Goal: Contribute content: Add original content to the website for others to see

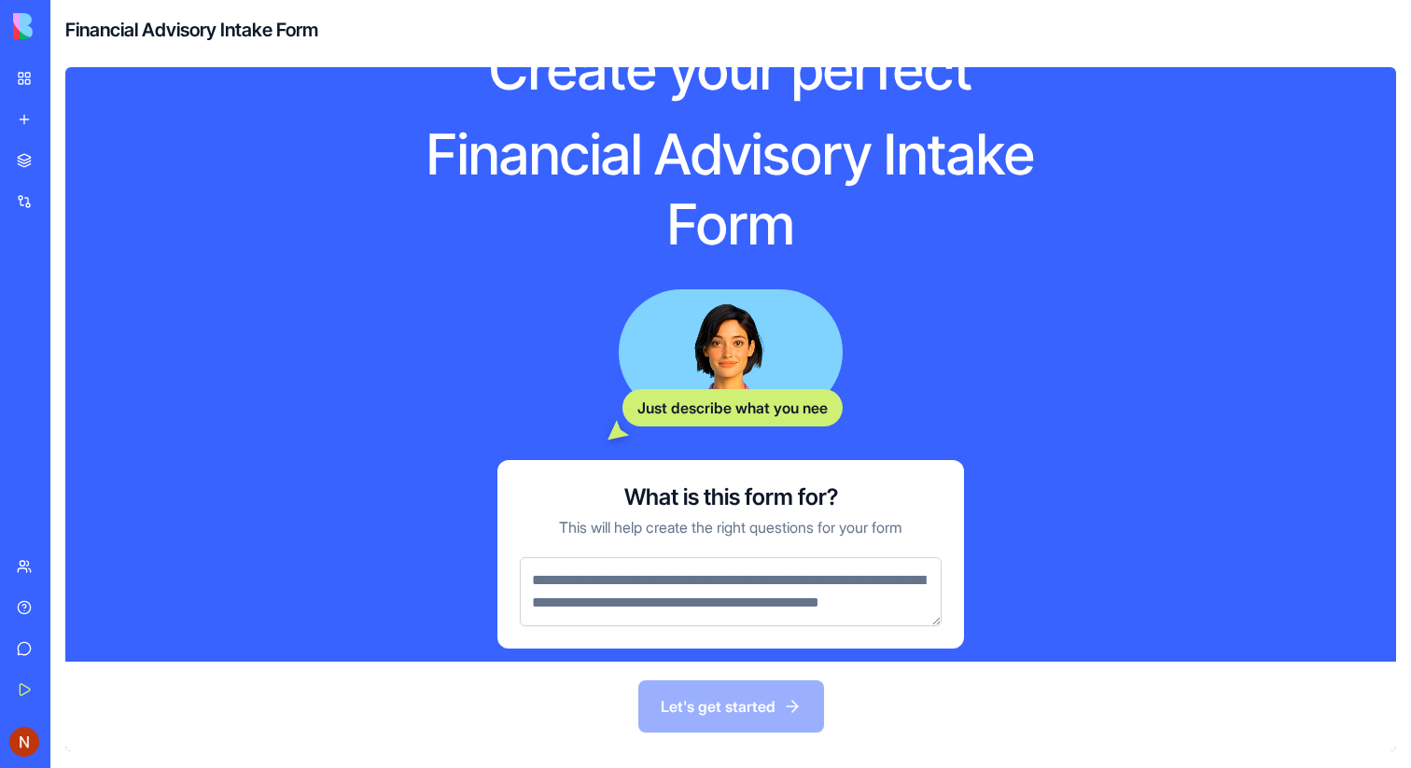
scroll to position [102, 0]
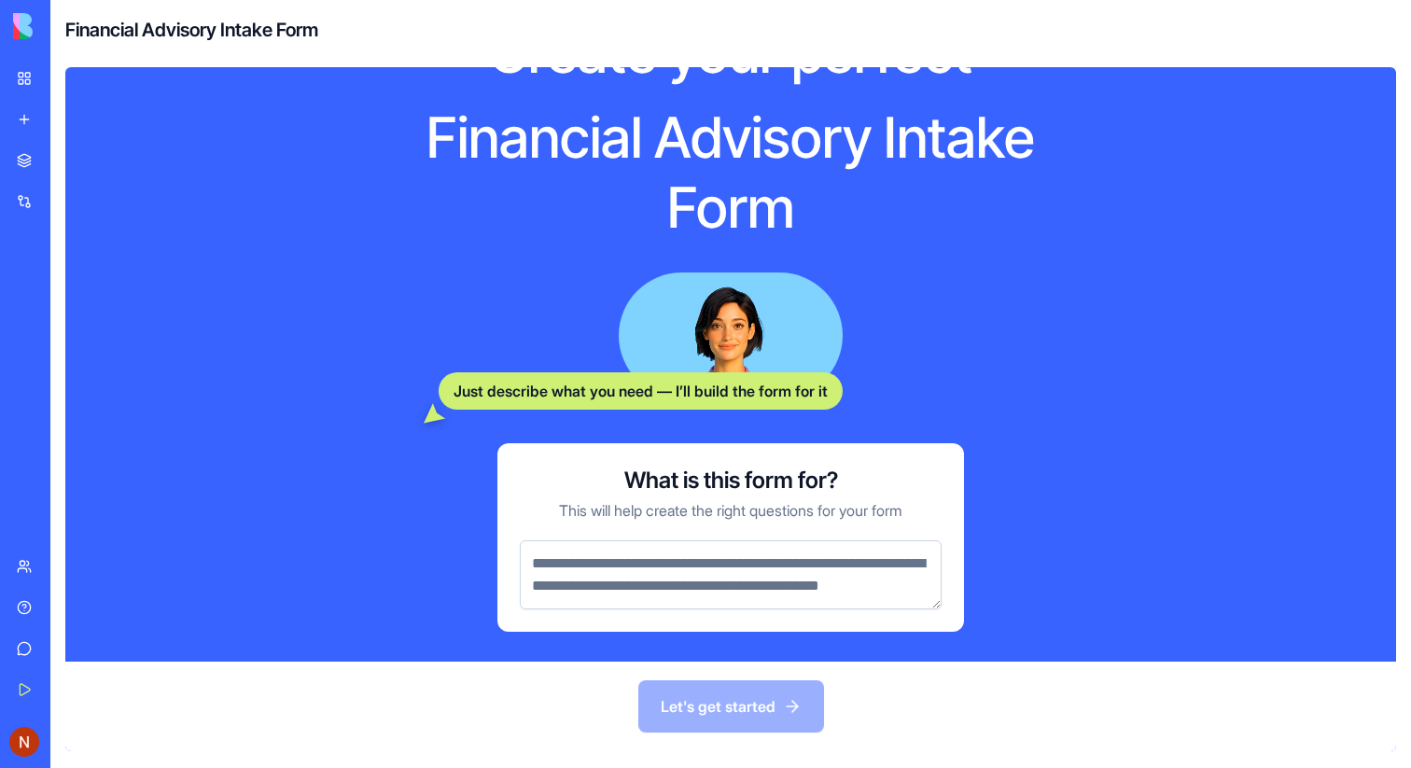
click at [69, 192] on div "Integrations" at bounding box center [57, 201] width 24 height 19
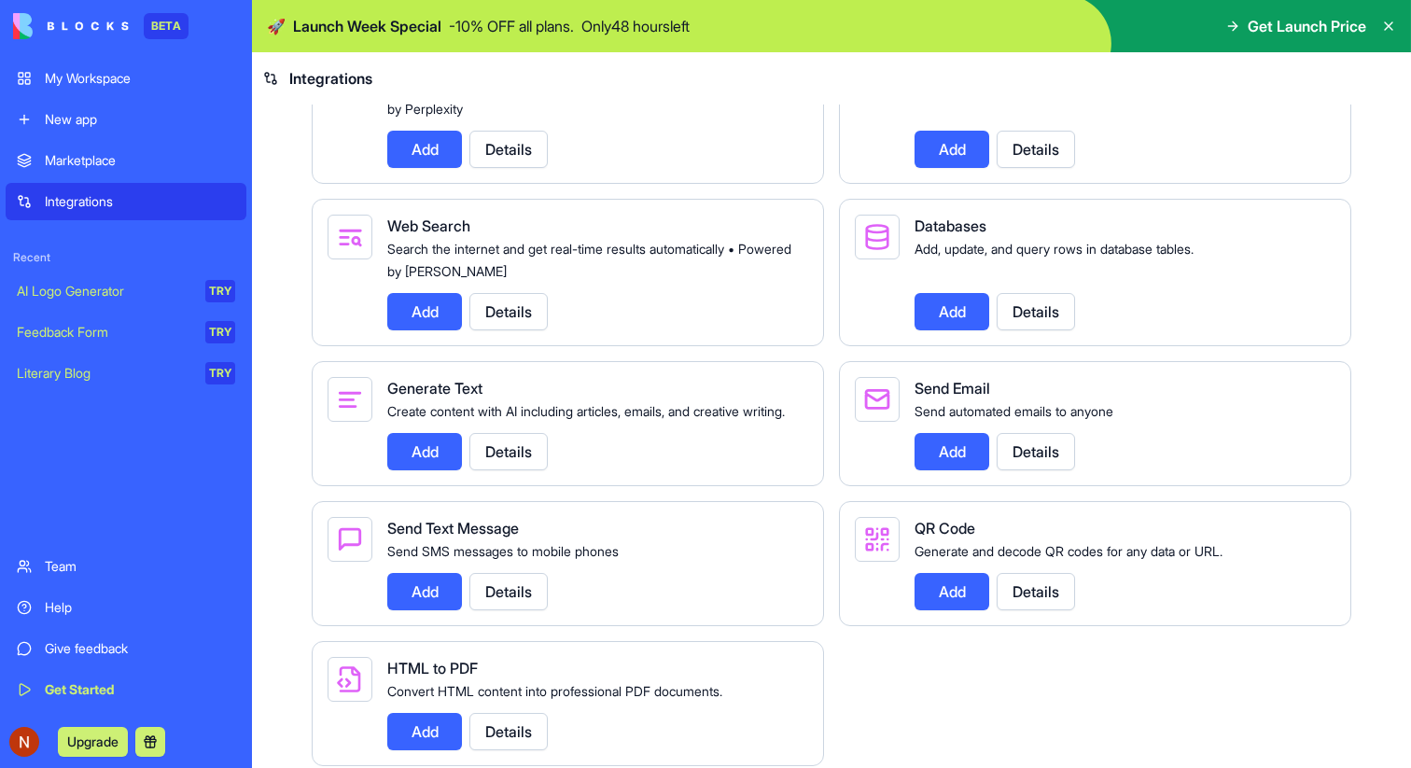
scroll to position [2540, 0]
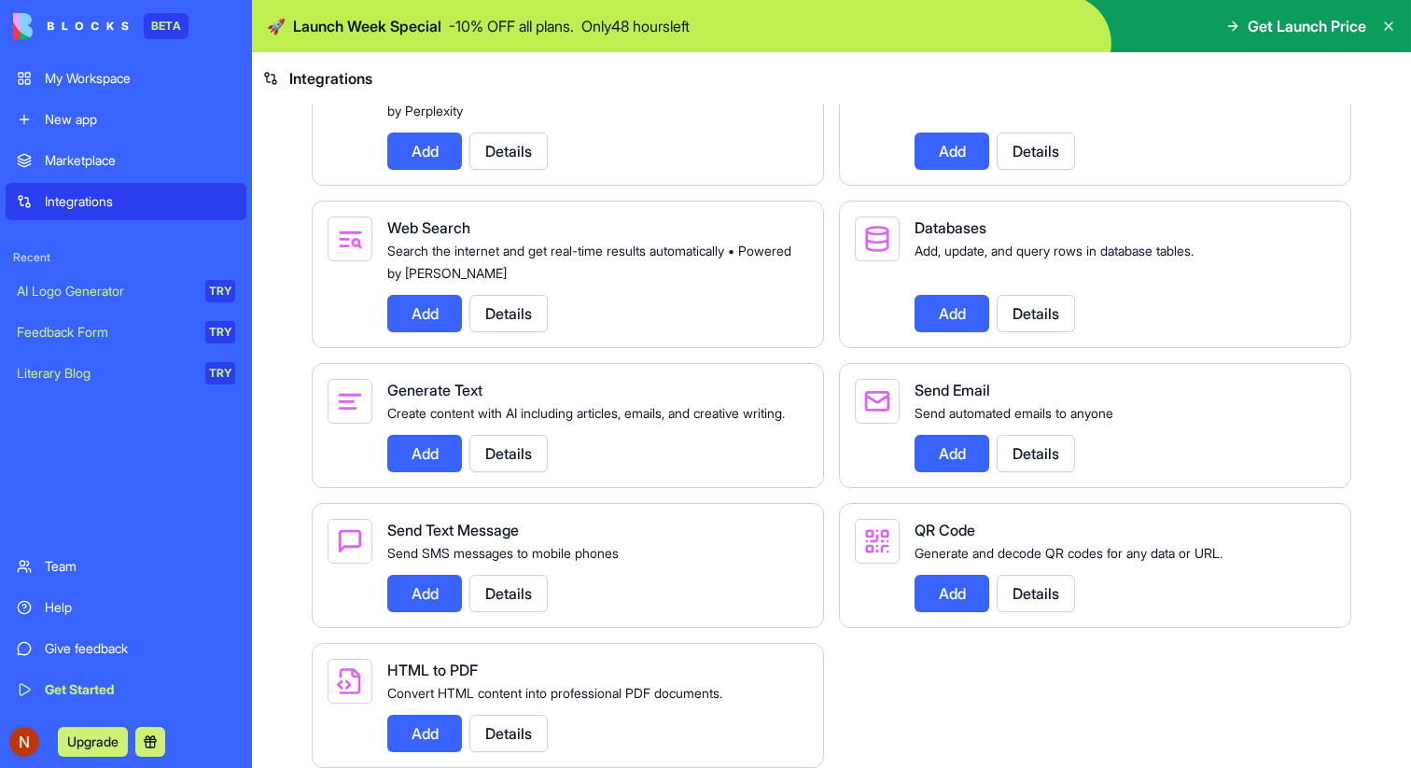
click at [123, 127] on div "New app" at bounding box center [140, 119] width 190 height 19
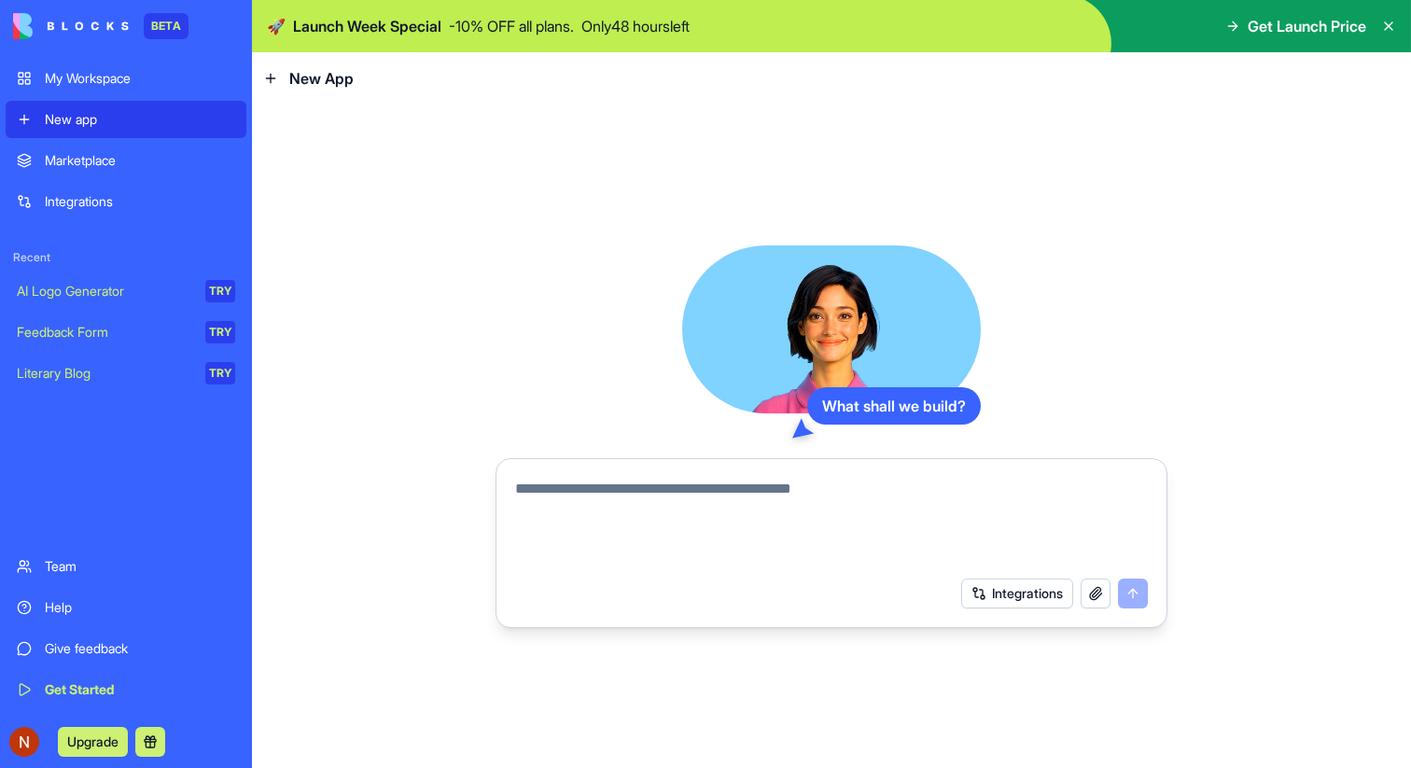
click at [115, 159] on div "Marketplace" at bounding box center [140, 160] width 190 height 19
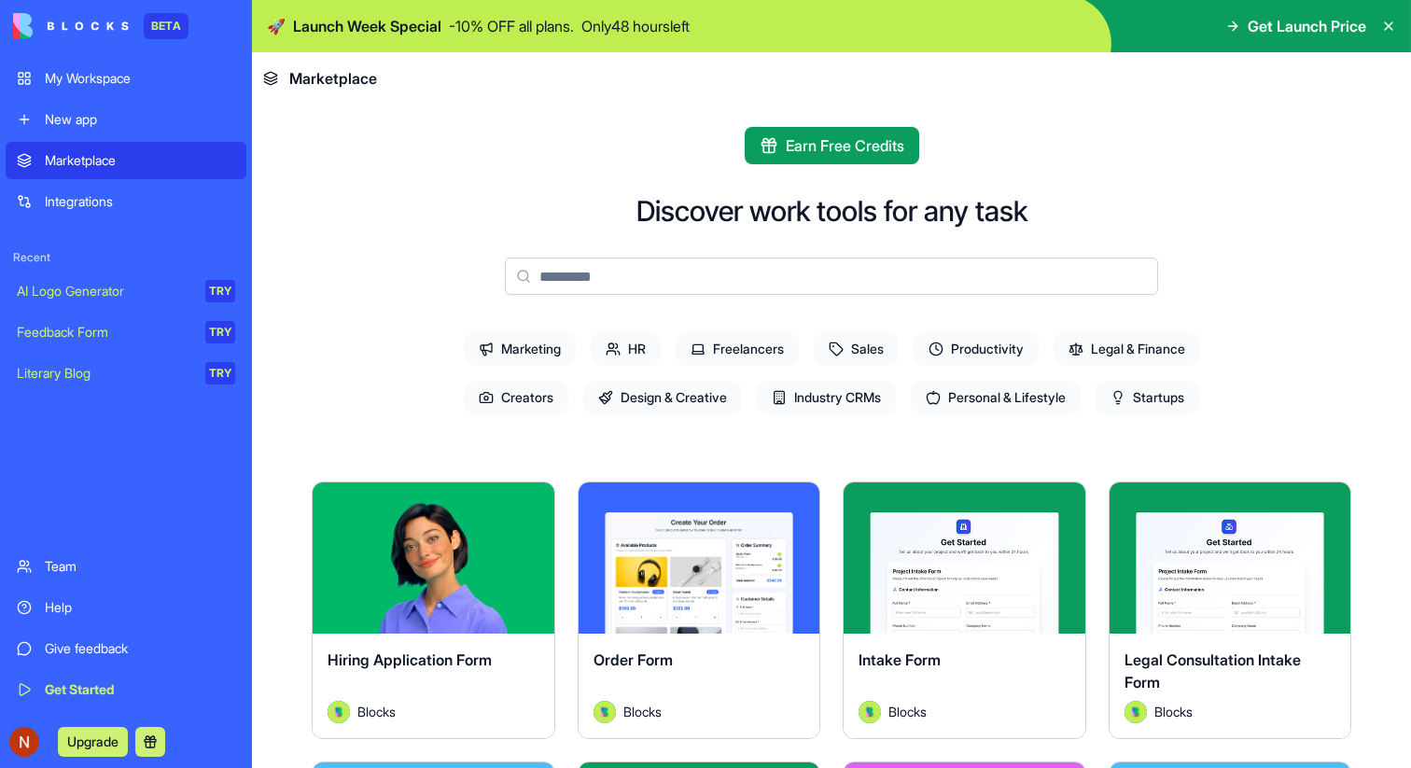
click at [746, 347] on span "Freelancers" at bounding box center [737, 349] width 123 height 34
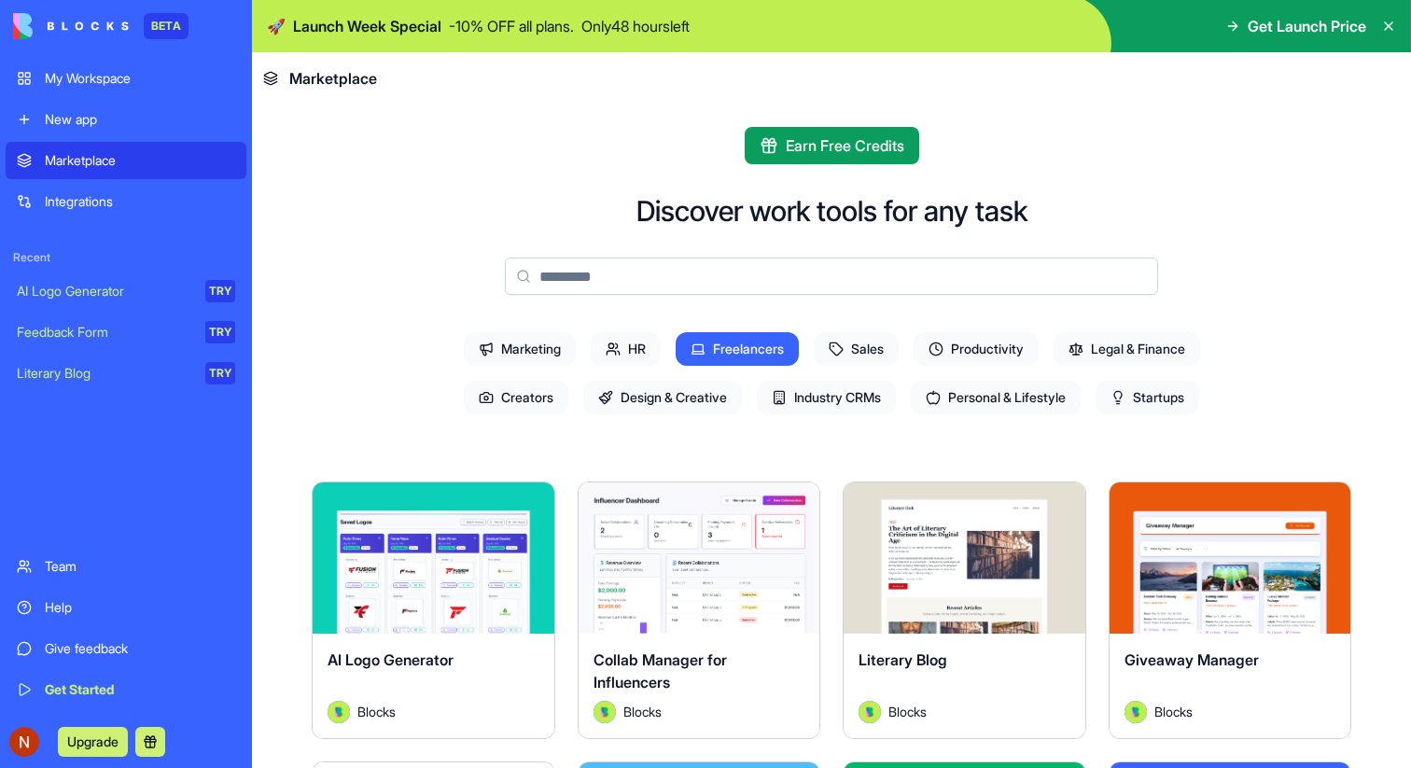
click at [1167, 396] on span "Startups" at bounding box center [1148, 398] width 104 height 34
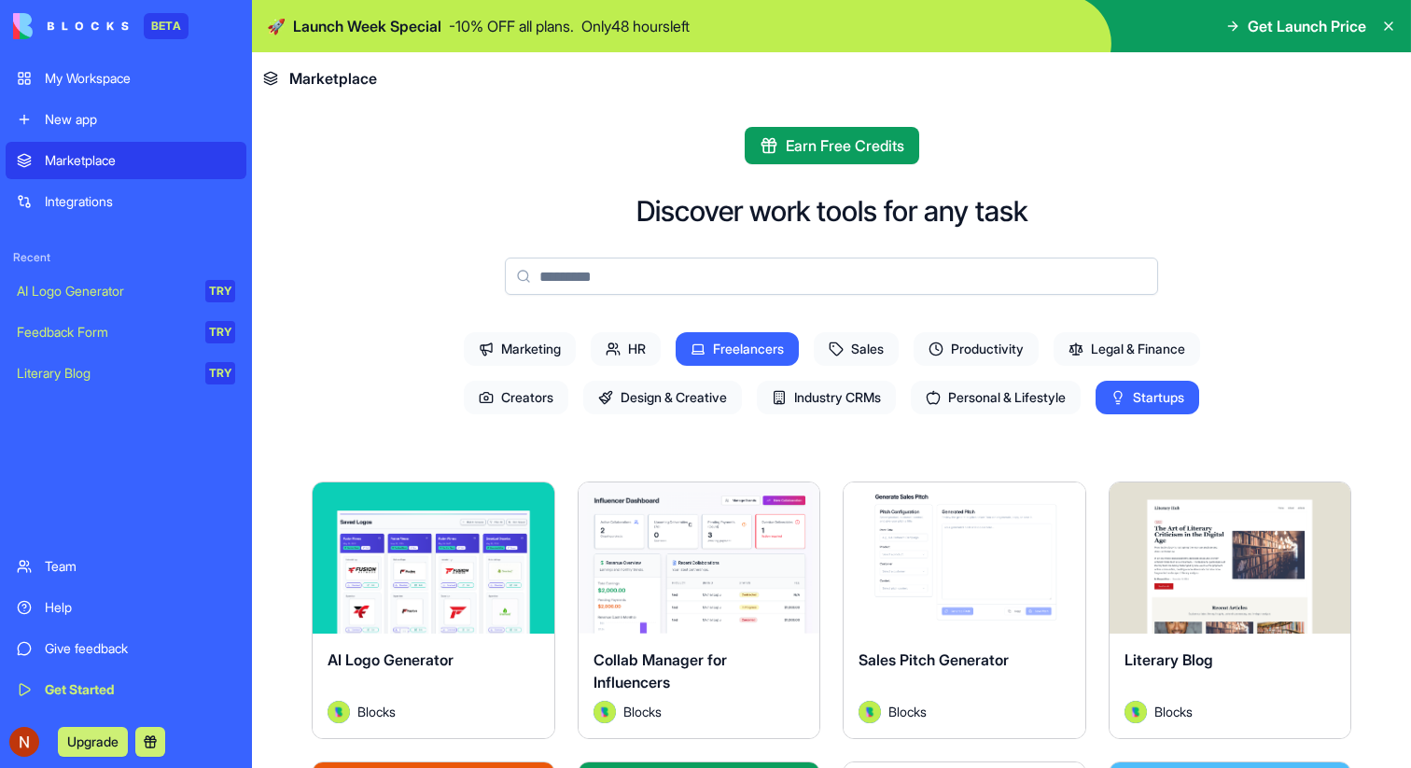
click at [727, 350] on span "Freelancers" at bounding box center [737, 349] width 123 height 34
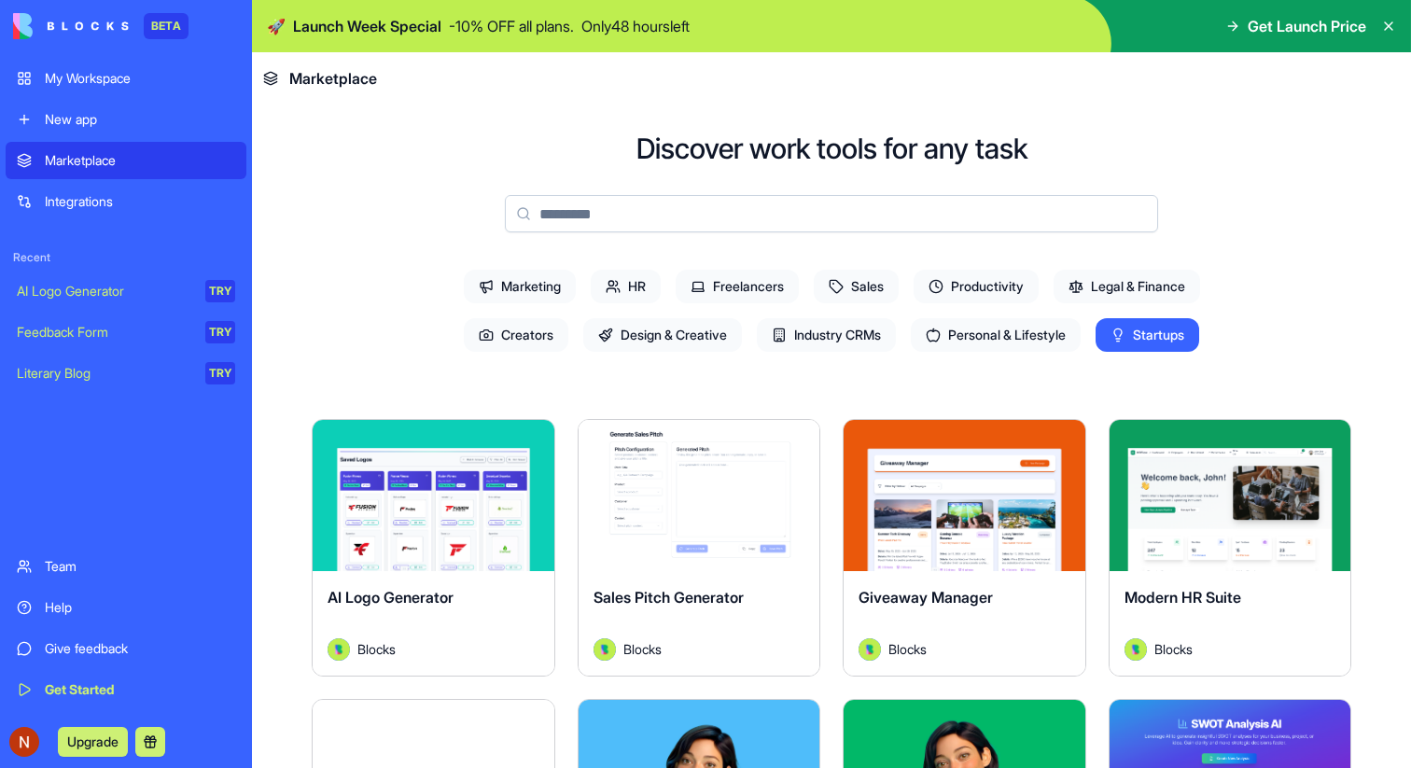
scroll to position [30, 0]
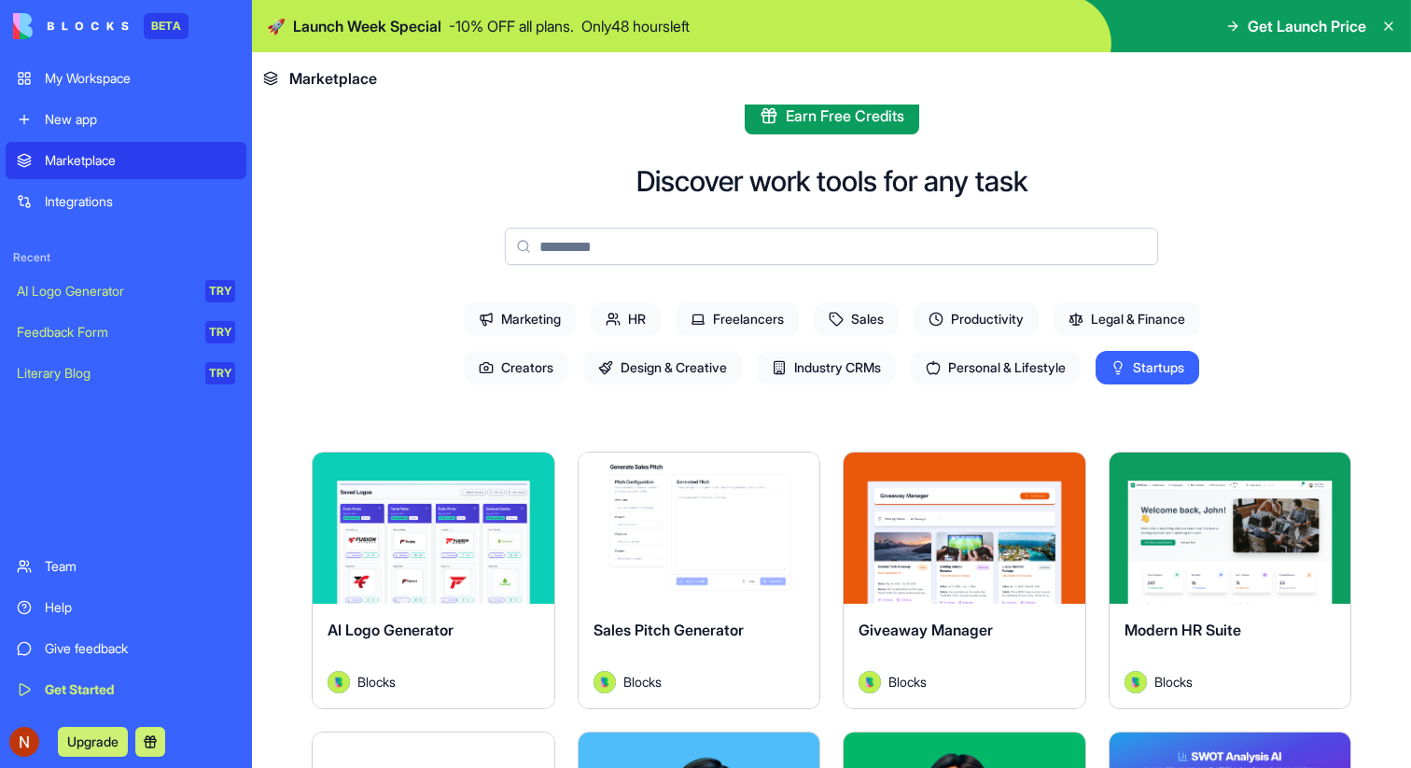
click at [76, 561] on div "Team" at bounding box center [140, 566] width 190 height 19
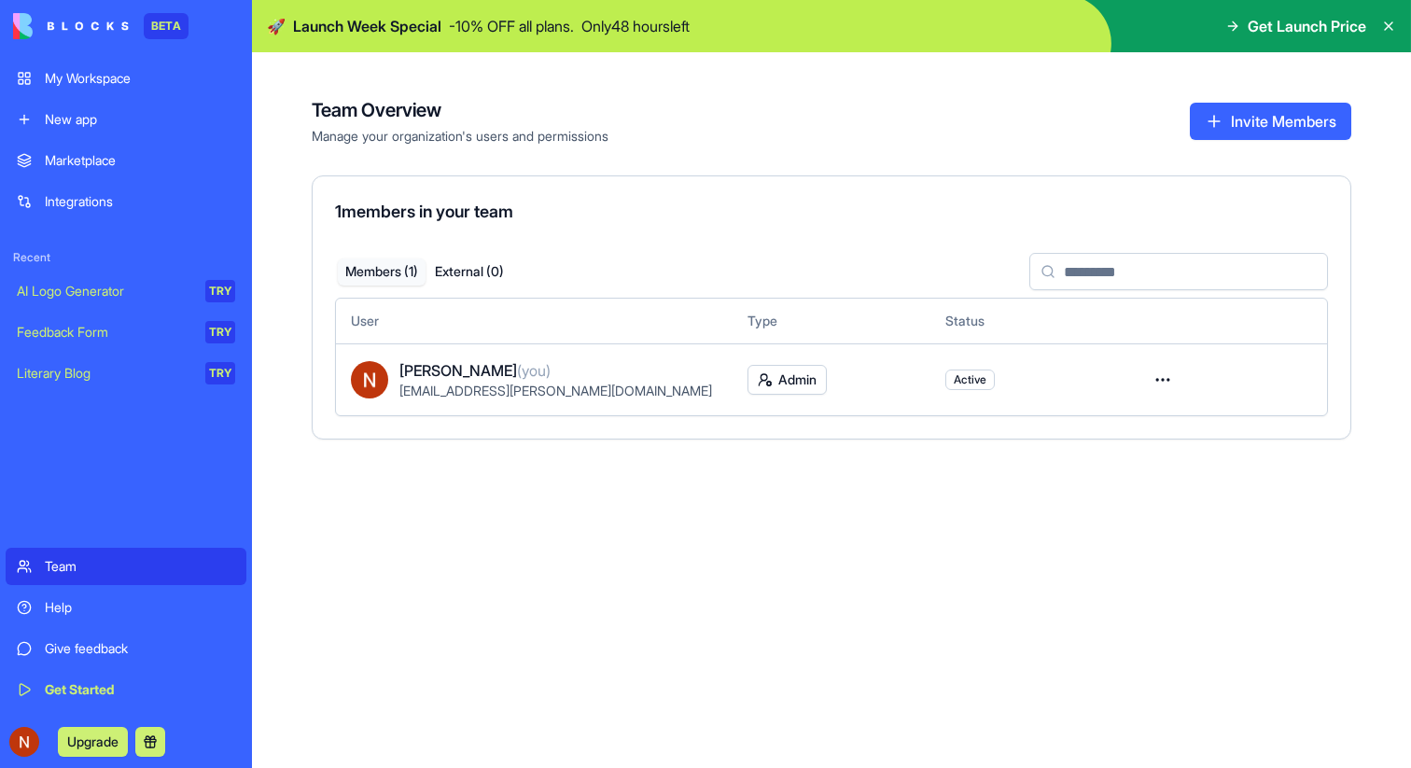
click at [147, 87] on div "My Workspace" at bounding box center [140, 78] width 190 height 19
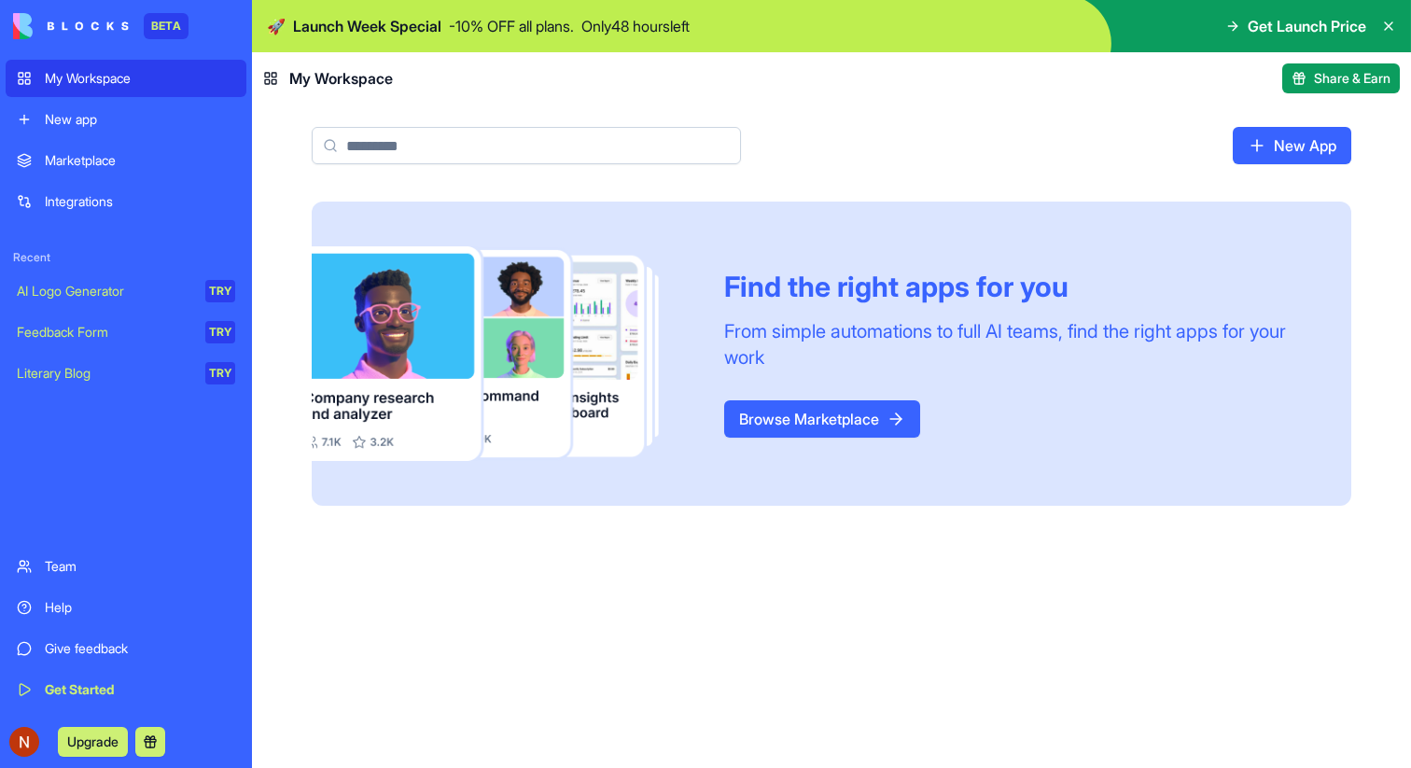
click at [134, 203] on div "Integrations" at bounding box center [140, 201] width 190 height 19
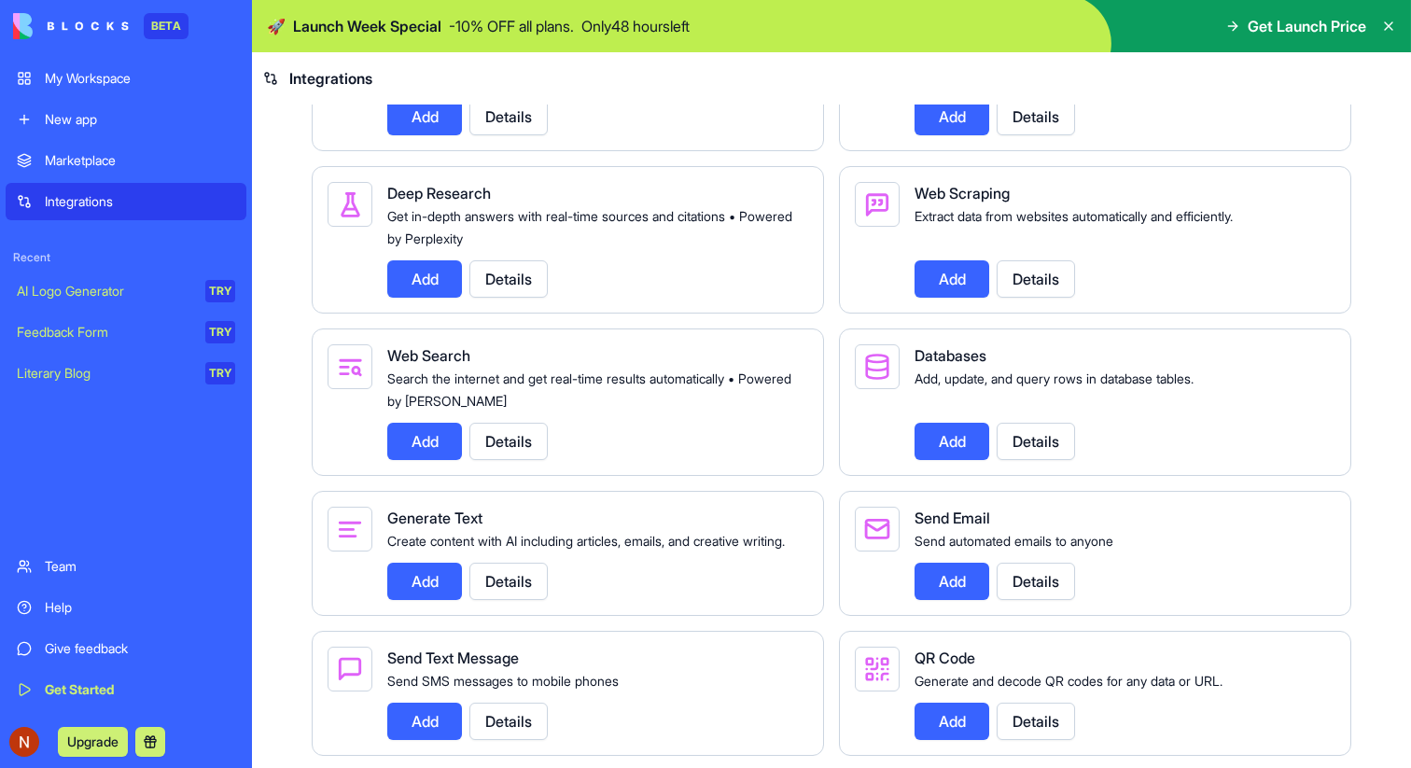
scroll to position [2445, 0]
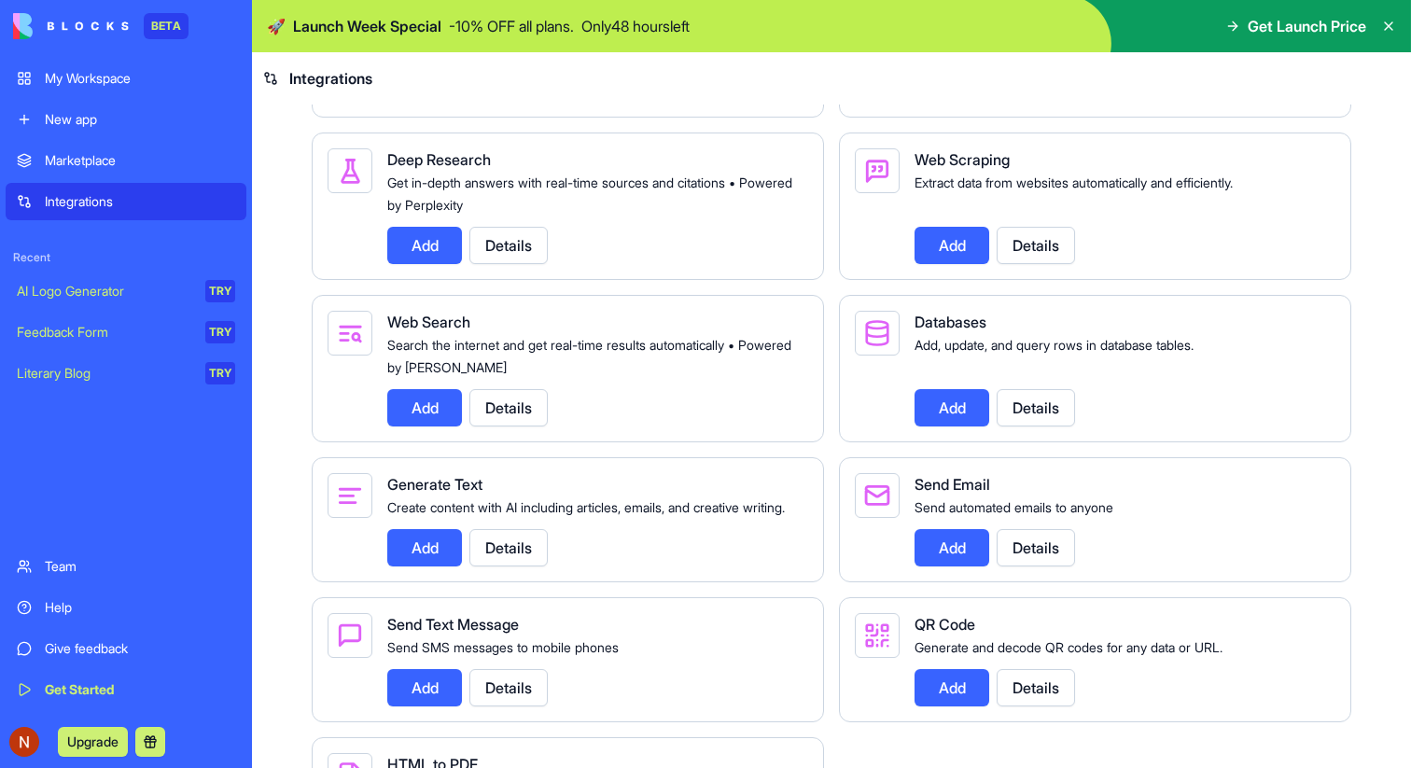
click at [1036, 264] on button "Details" at bounding box center [1036, 245] width 78 height 37
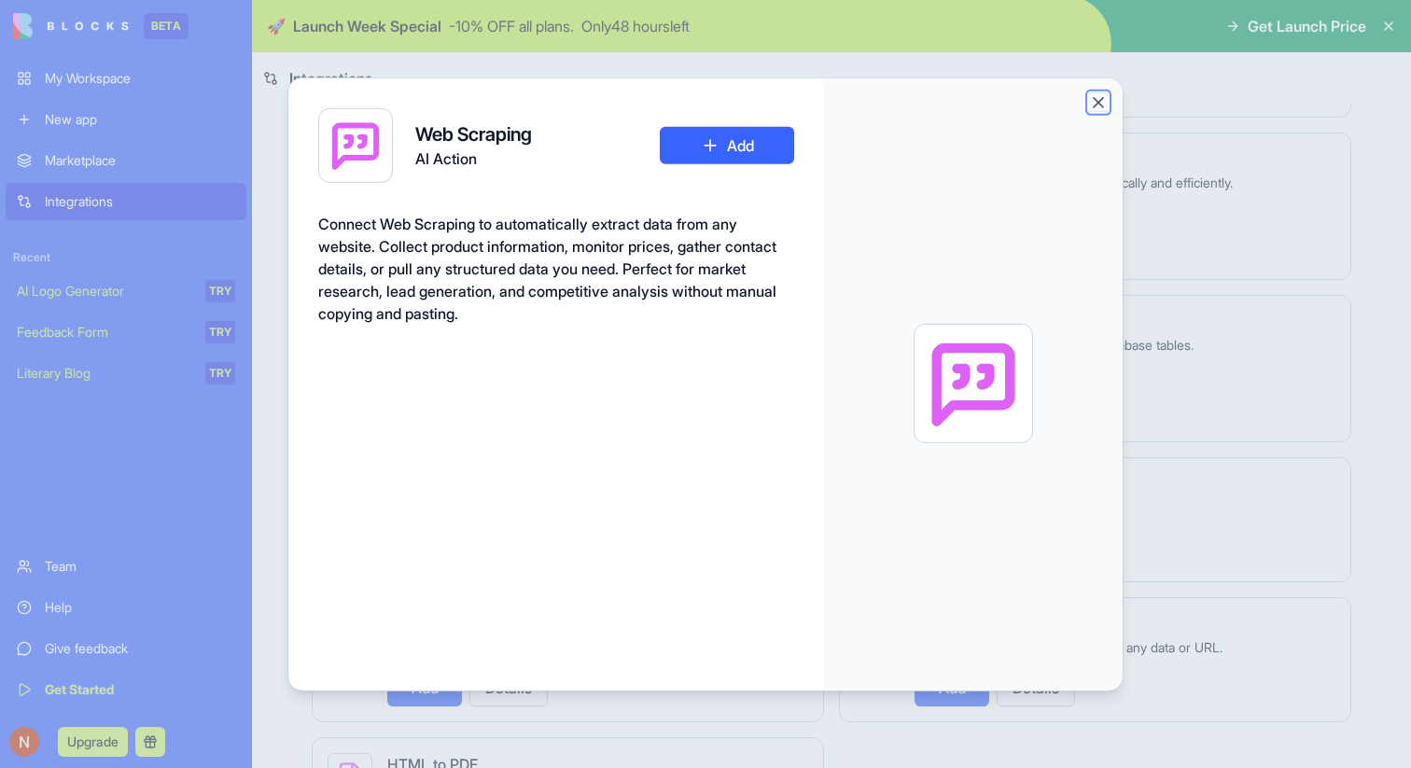
click at [1097, 102] on button "Close" at bounding box center [1098, 101] width 19 height 19
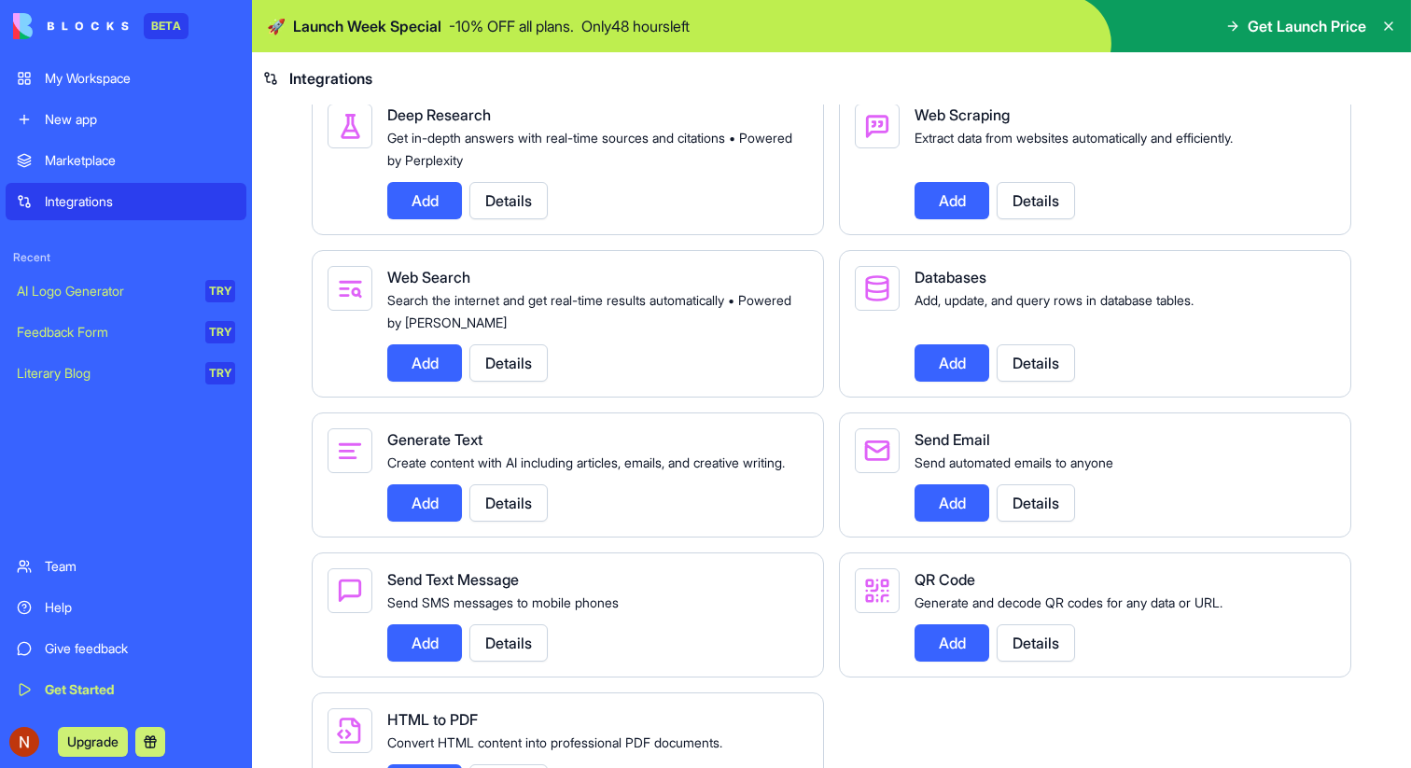
scroll to position [2456, 0]
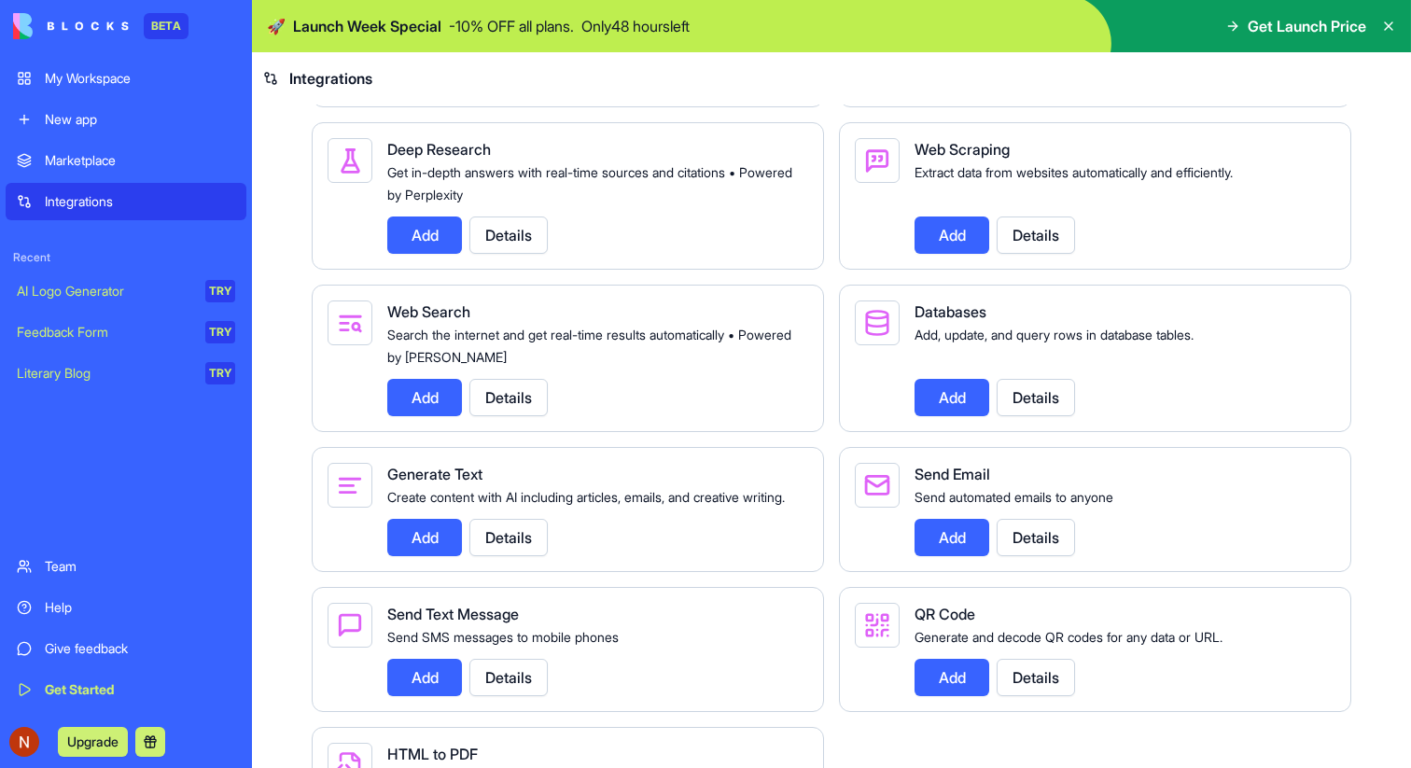
click at [946, 254] on button "Add" at bounding box center [952, 235] width 75 height 37
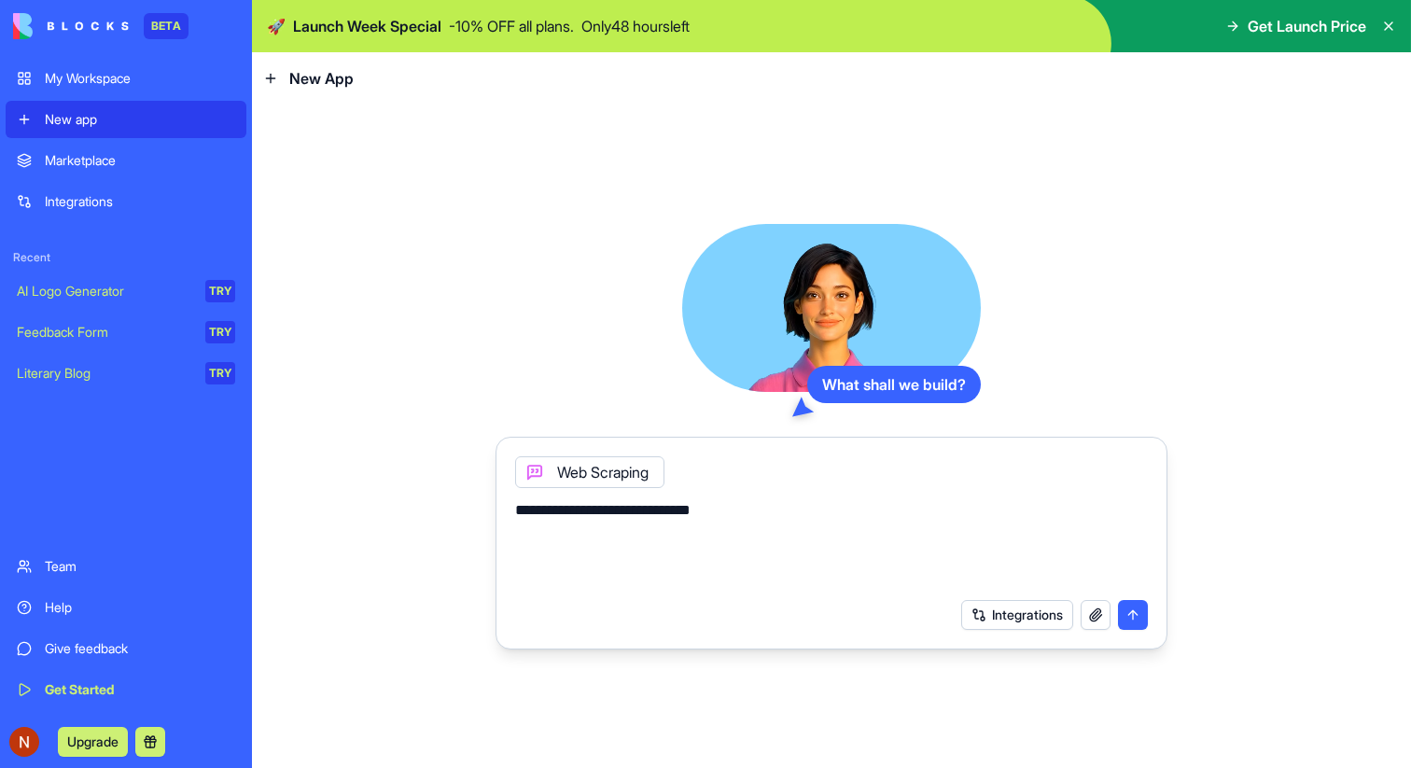
click at [648, 509] on textarea "**********" at bounding box center [831, 544] width 633 height 90
click at [794, 510] on textarea "**********" at bounding box center [831, 544] width 633 height 90
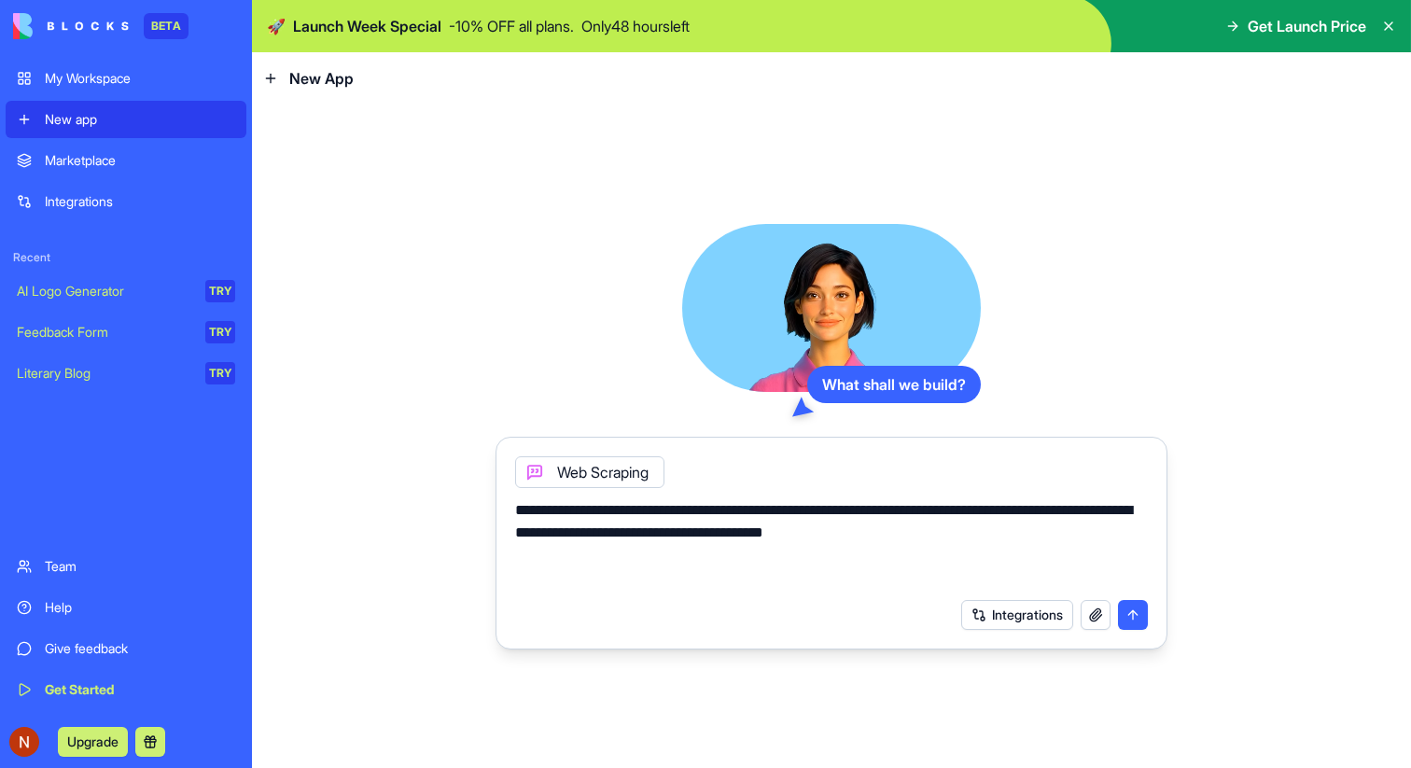
type textarea "**********"
click at [1123, 611] on button "submit" at bounding box center [1133, 615] width 30 height 30
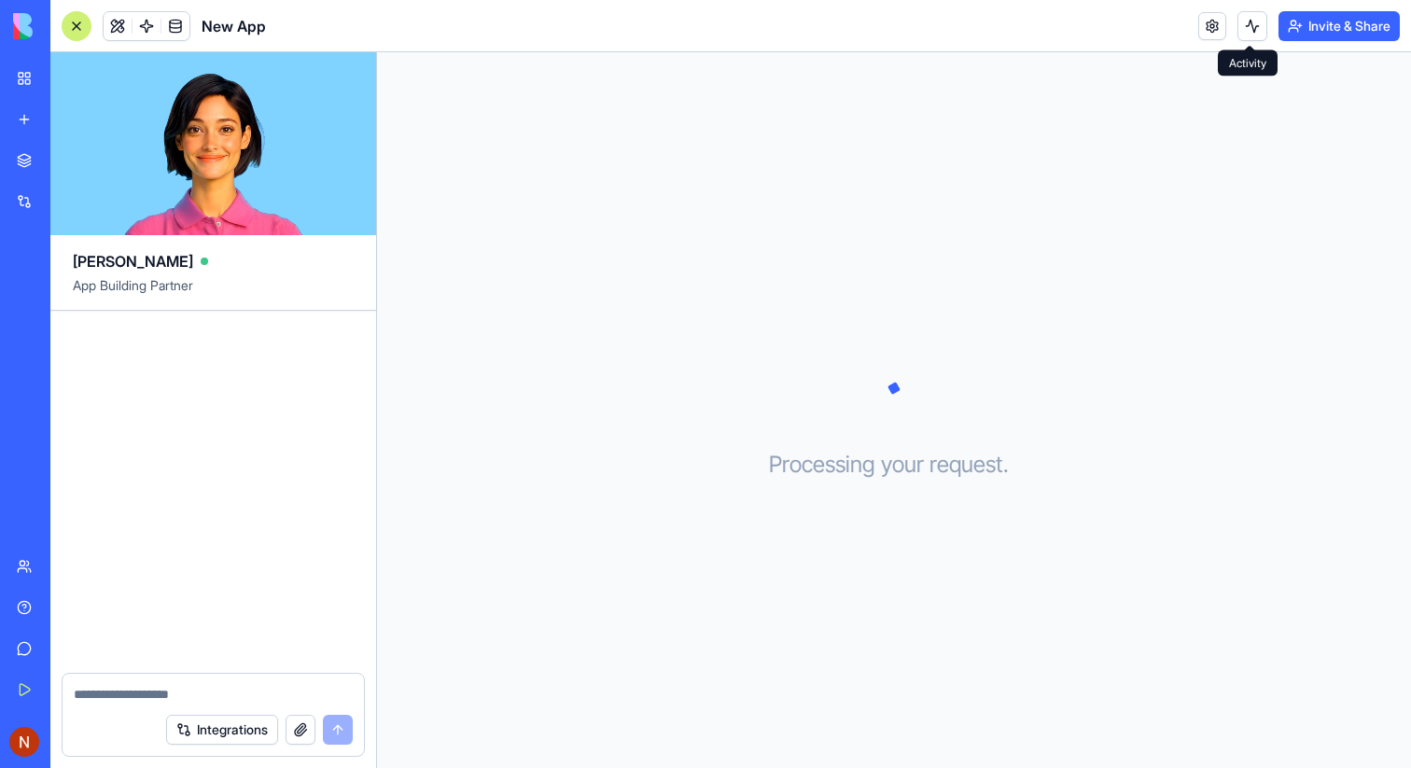
click at [1242, 27] on button at bounding box center [1253, 26] width 30 height 30
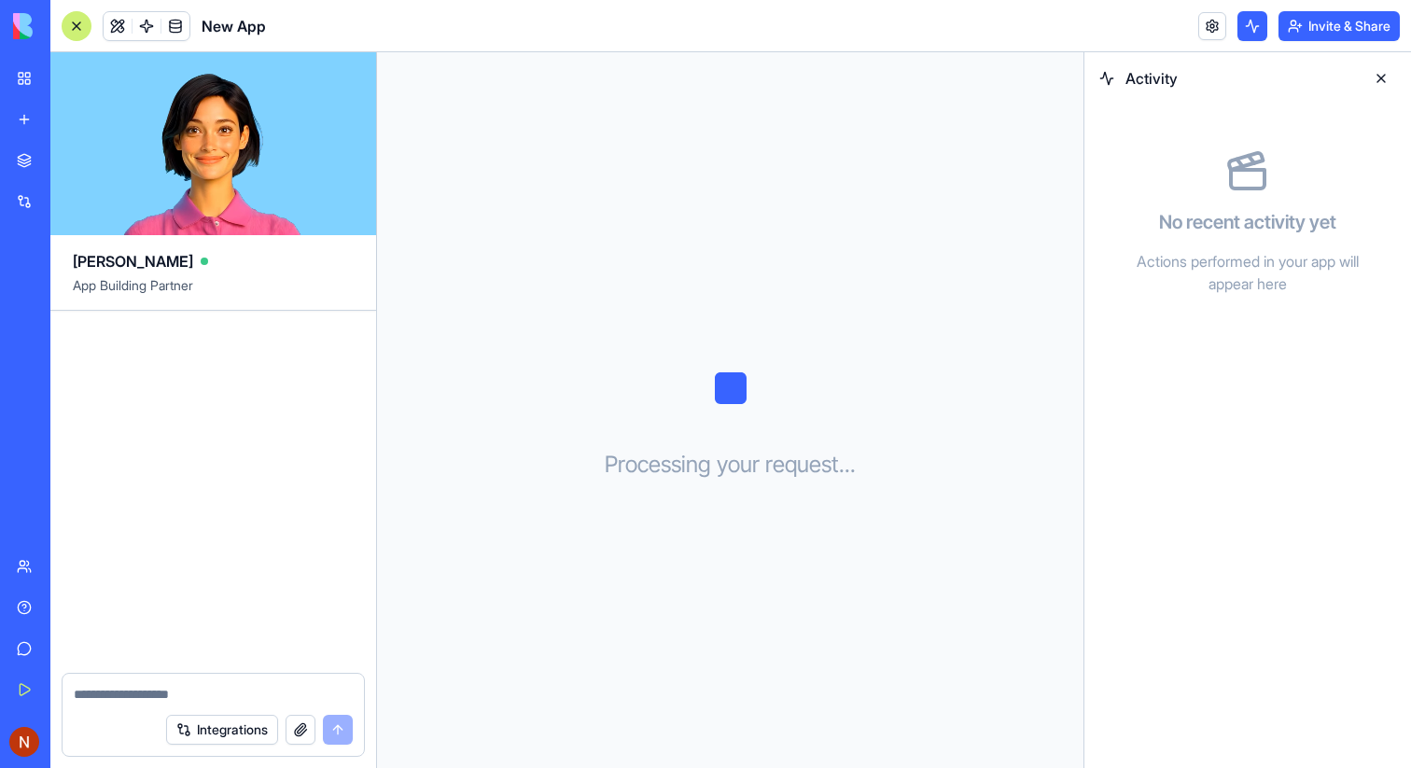
click at [1194, 21] on header "New App Invite & Share" at bounding box center [730, 26] width 1361 height 52
click at [1198, 24] on link at bounding box center [1212, 26] width 28 height 28
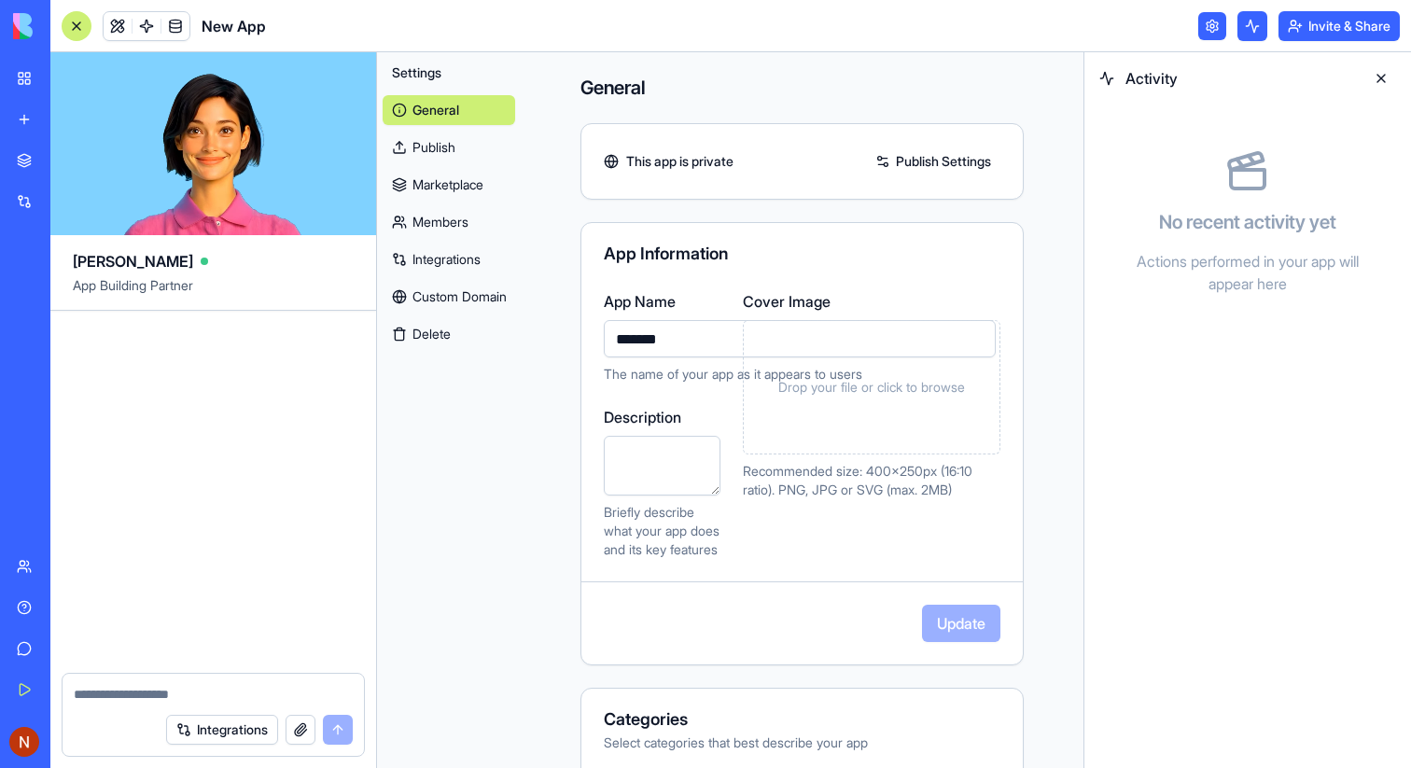
click at [1198, 25] on link at bounding box center [1212, 26] width 28 height 28
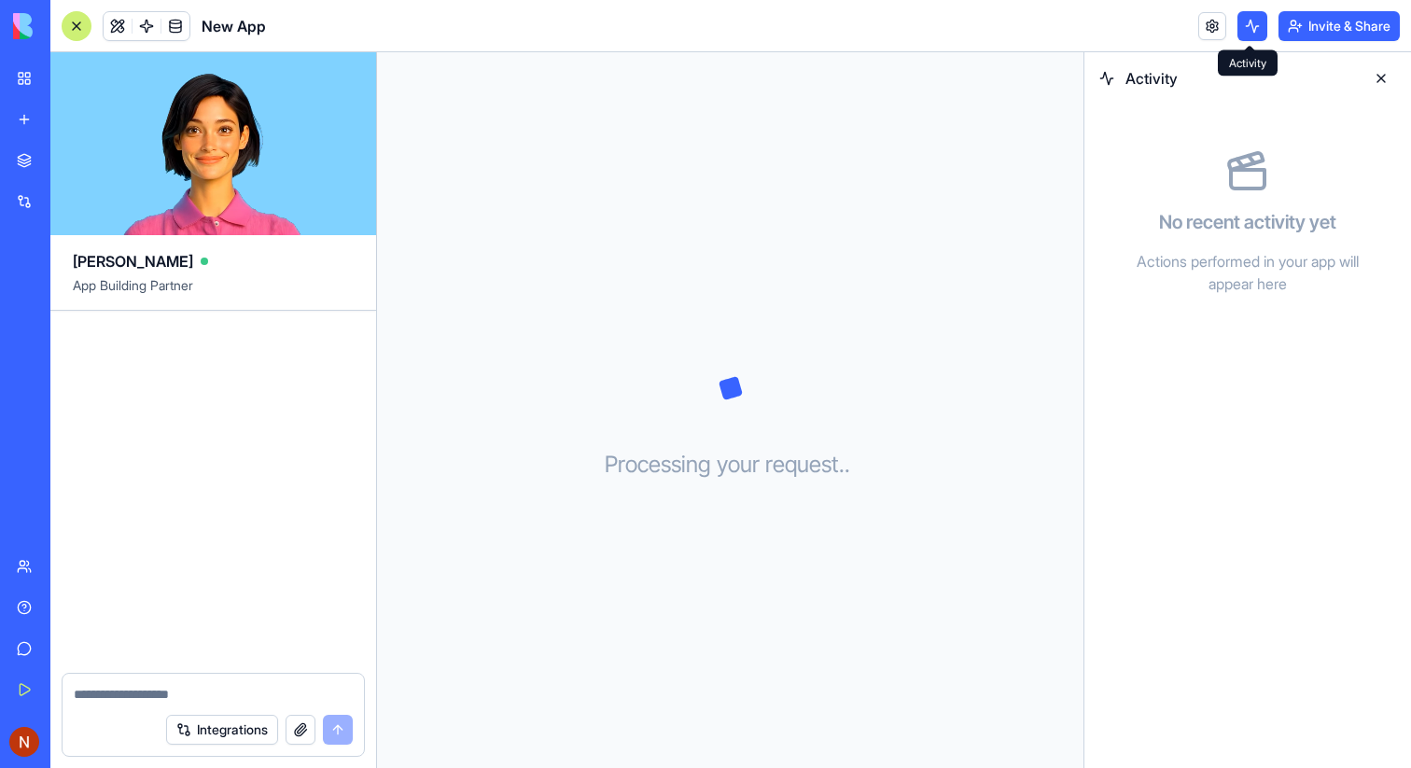
click at [1240, 24] on button at bounding box center [1253, 26] width 30 height 30
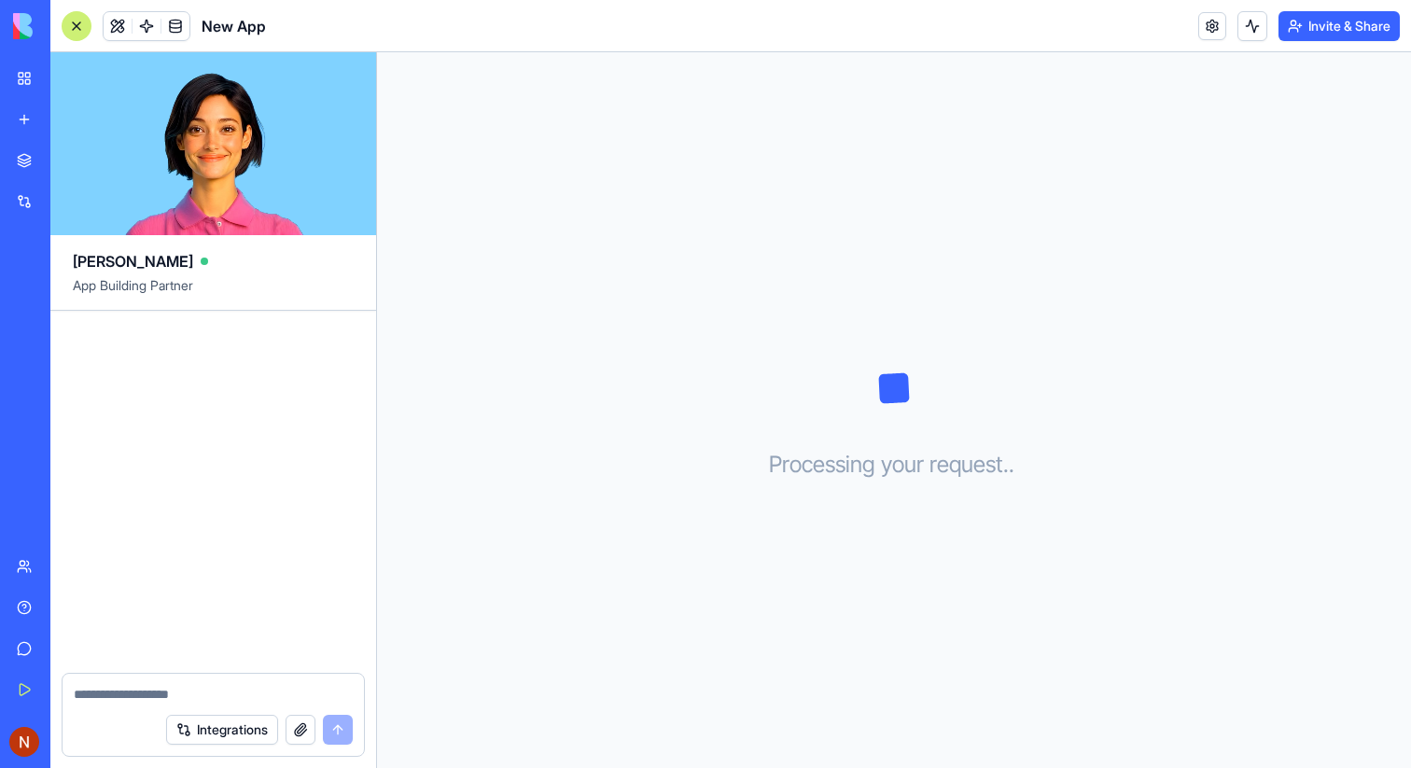
click at [80, 19] on div at bounding box center [77, 26] width 30 height 30
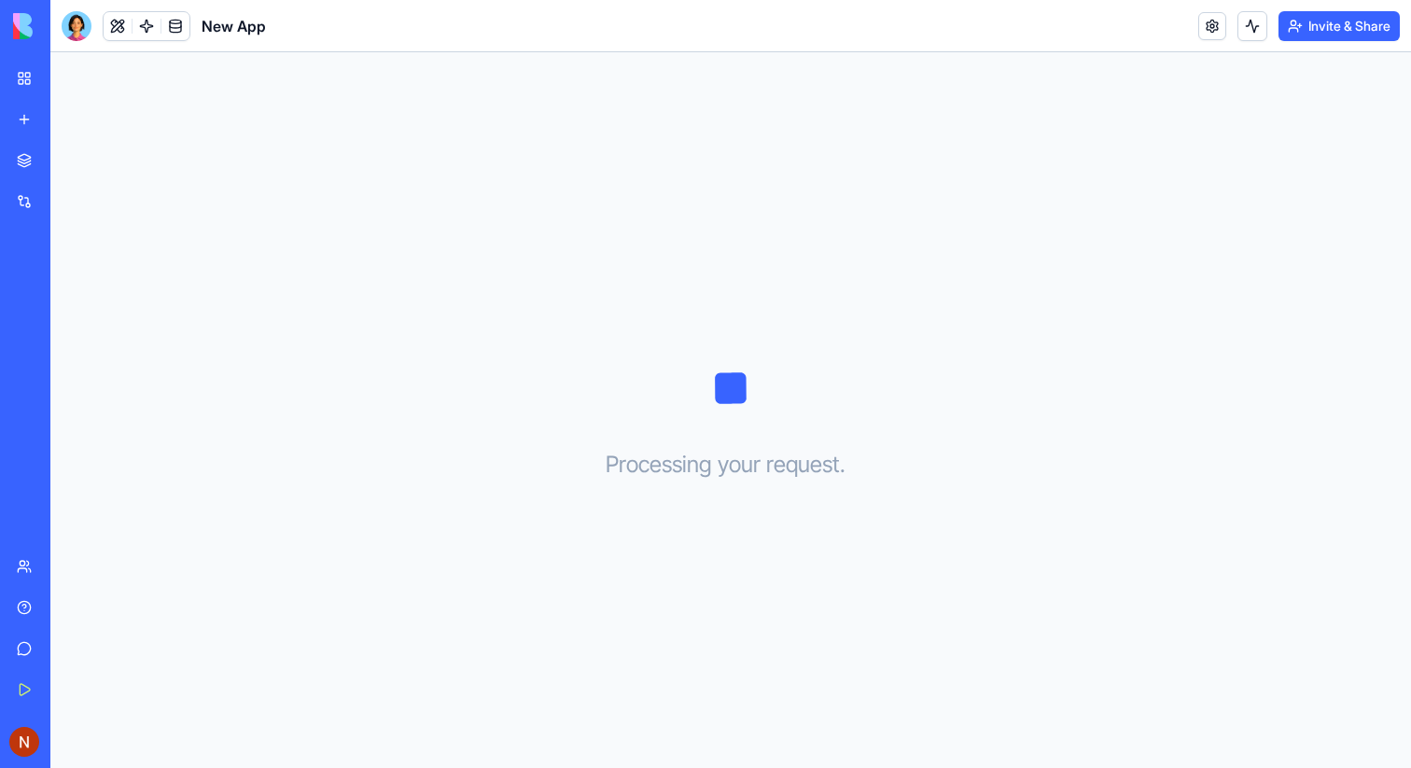
click at [75, 33] on div at bounding box center [77, 26] width 30 height 30
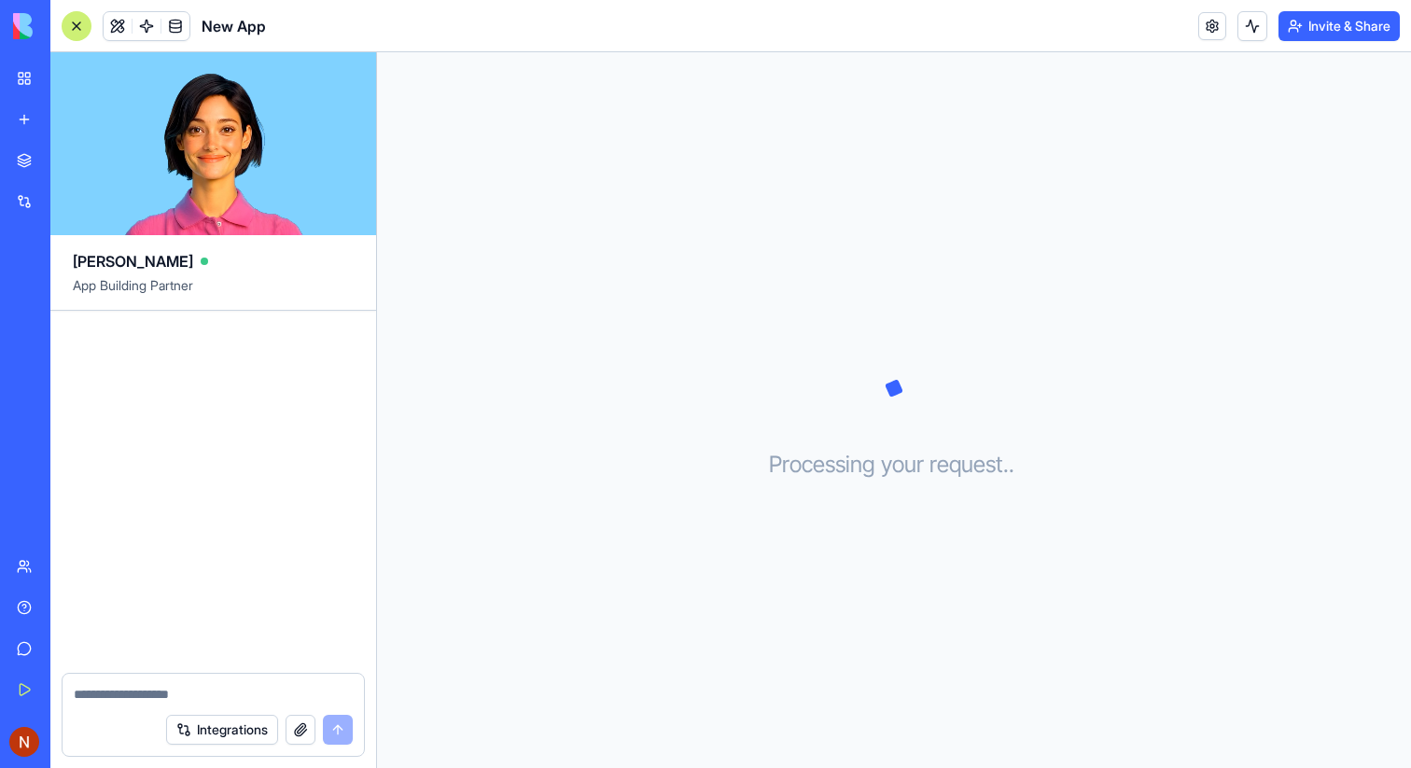
click at [298, 730] on button "button" at bounding box center [301, 730] width 30 height 30
click at [80, 24] on div at bounding box center [77, 26] width 30 height 30
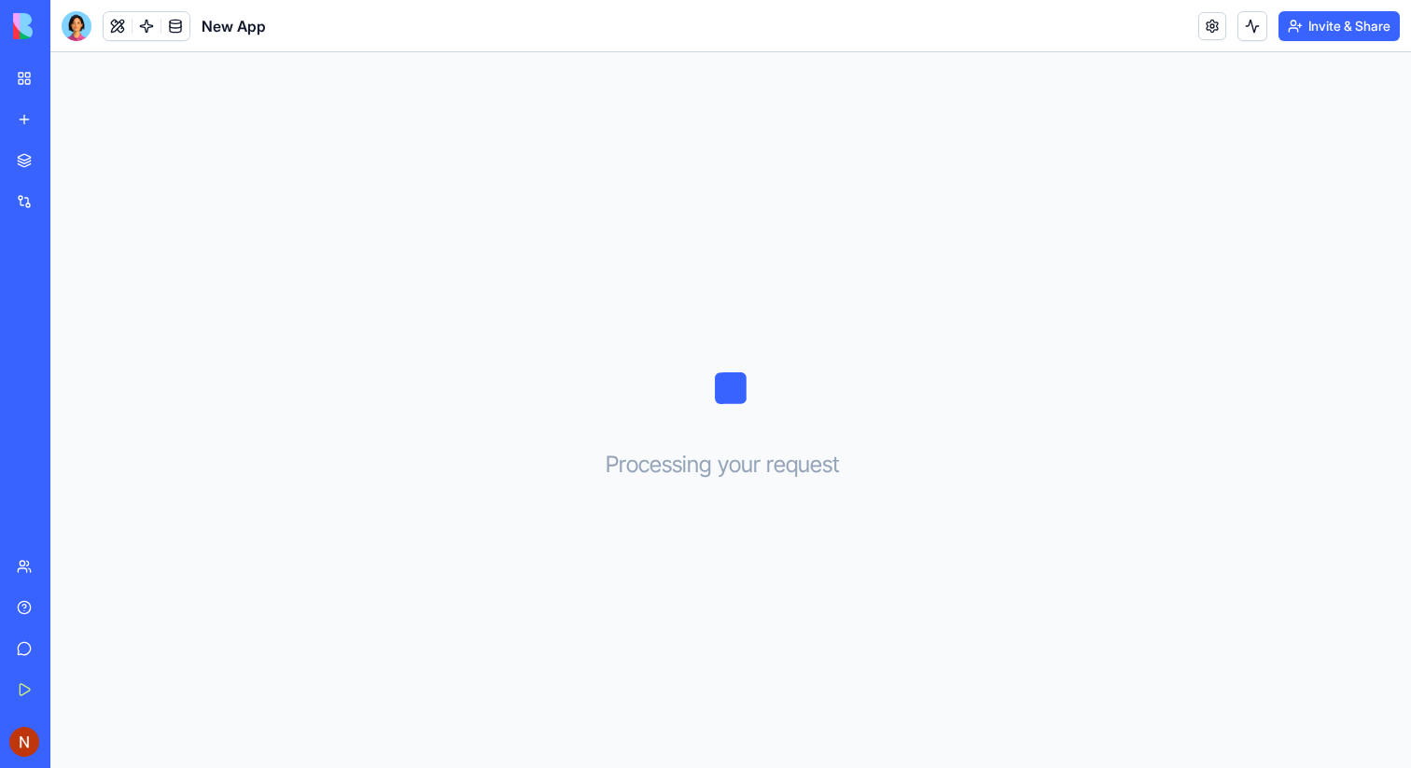
click at [244, 31] on span "New App" at bounding box center [234, 26] width 64 height 22
click at [176, 26] on link at bounding box center [175, 26] width 28 height 28
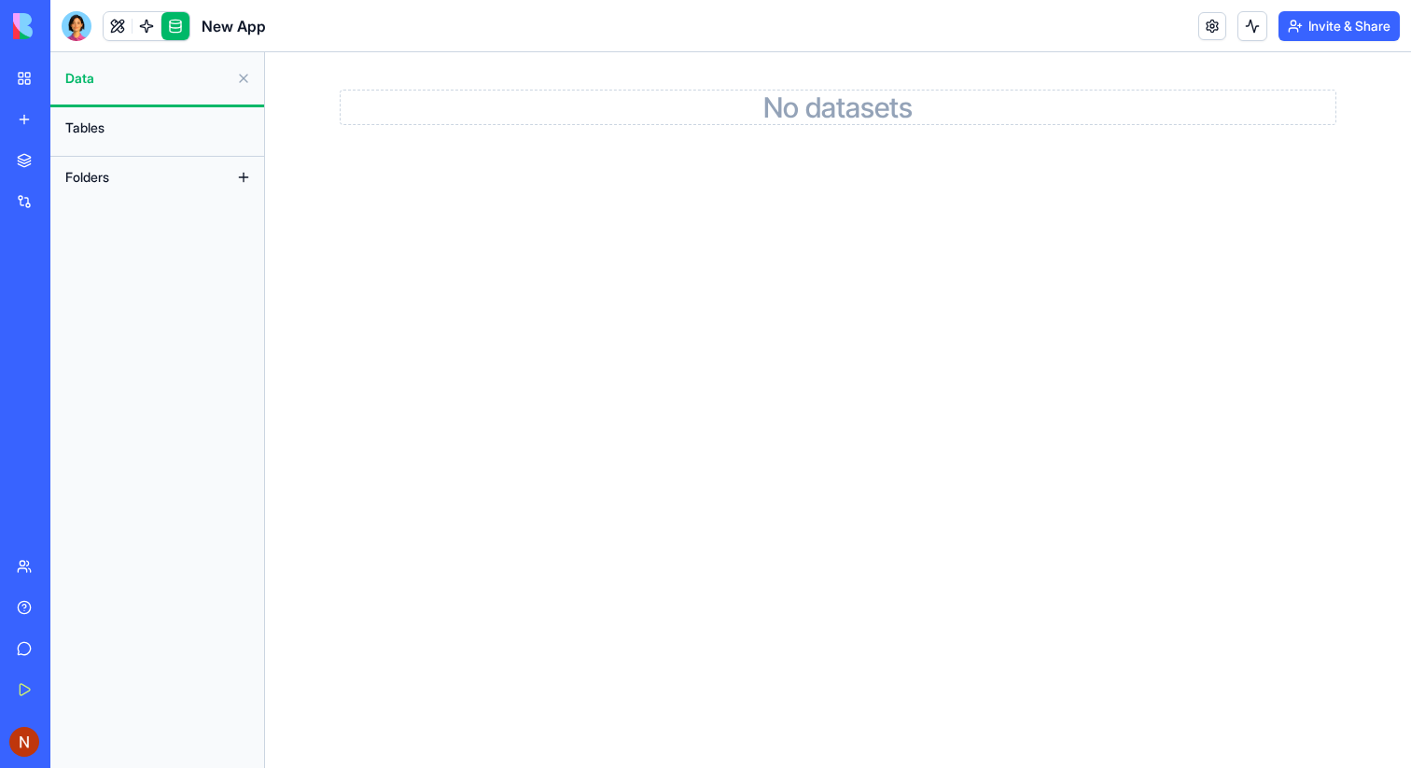
click at [174, 29] on link at bounding box center [175, 26] width 28 height 28
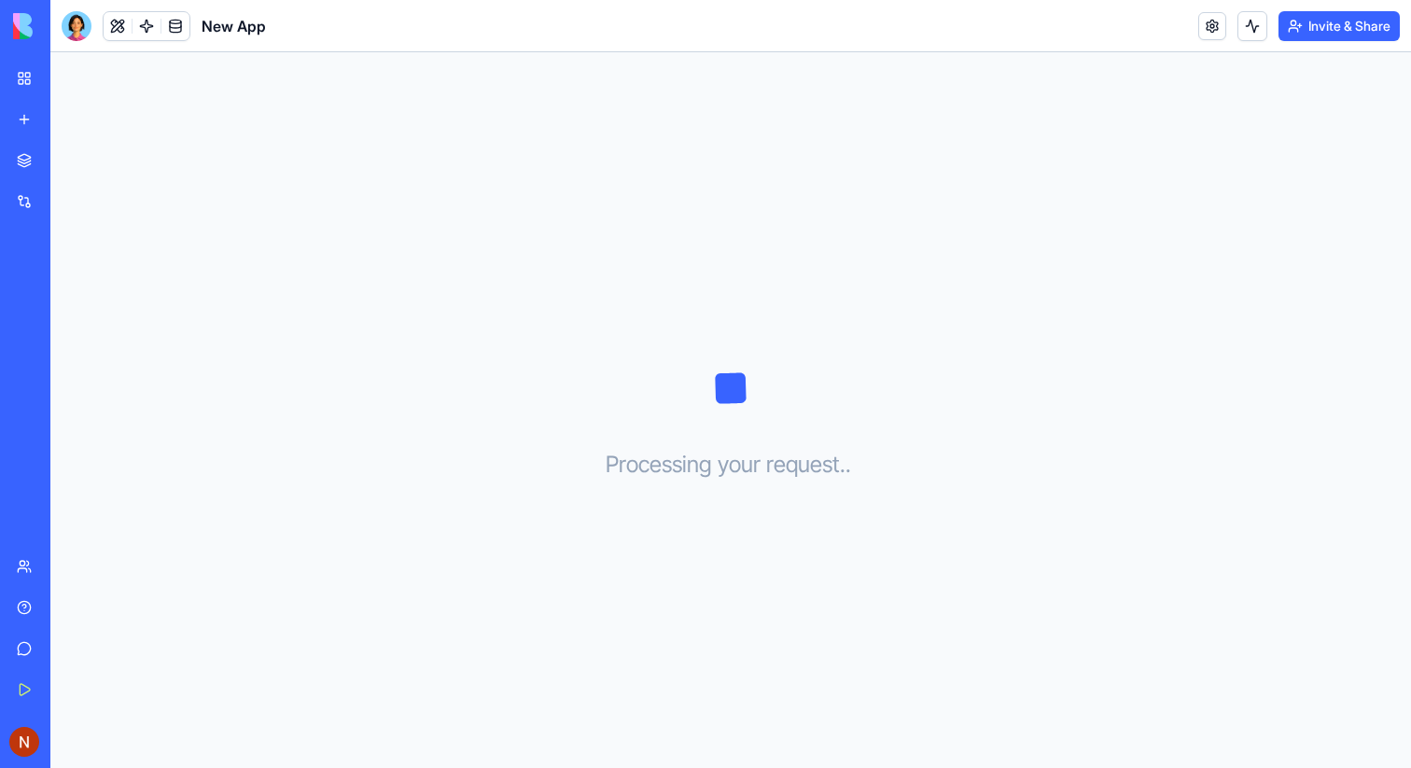
click at [174, 29] on link at bounding box center [175, 26] width 28 height 28
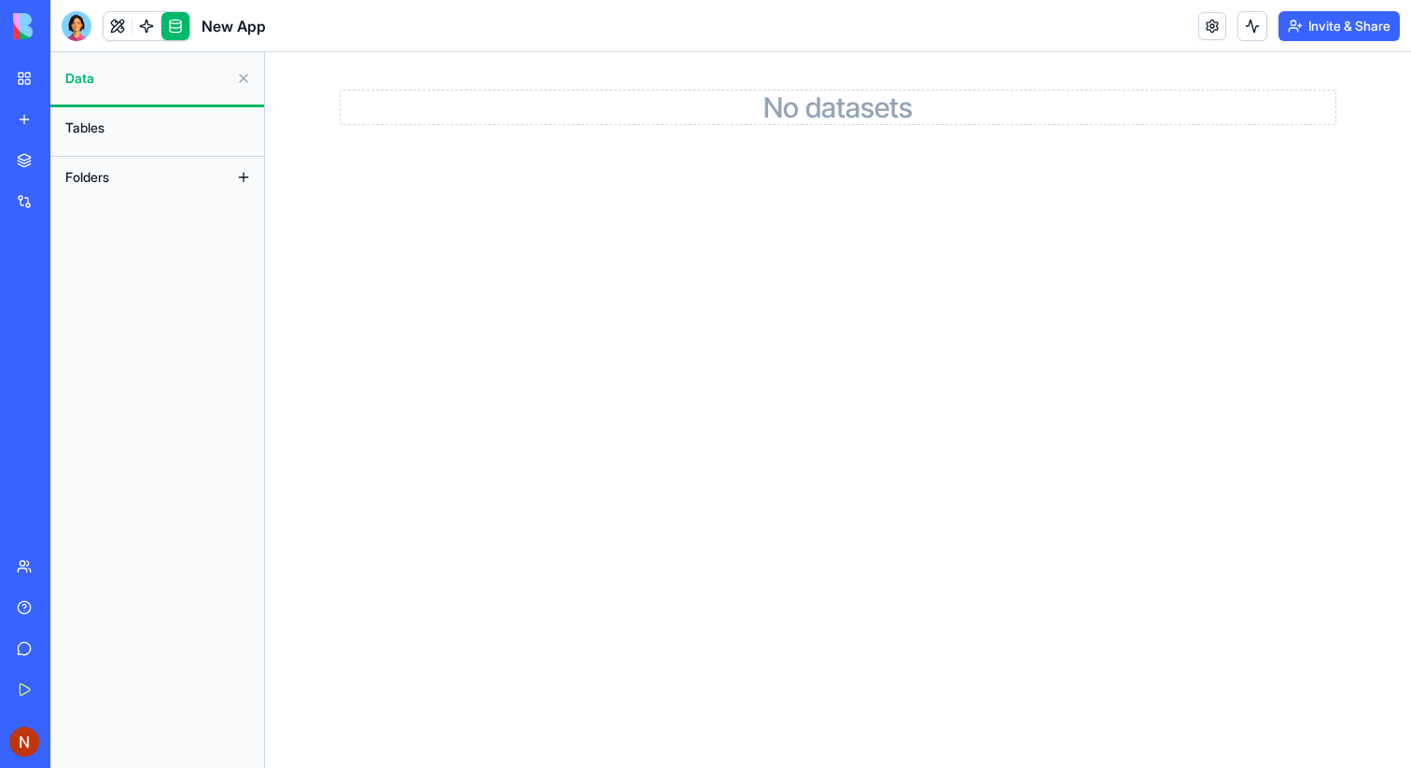
click at [201, 131] on button "Tables" at bounding box center [157, 128] width 203 height 30
click at [190, 179] on button "Folders" at bounding box center [142, 177] width 173 height 30
click at [148, 22] on link at bounding box center [147, 26] width 28 height 28
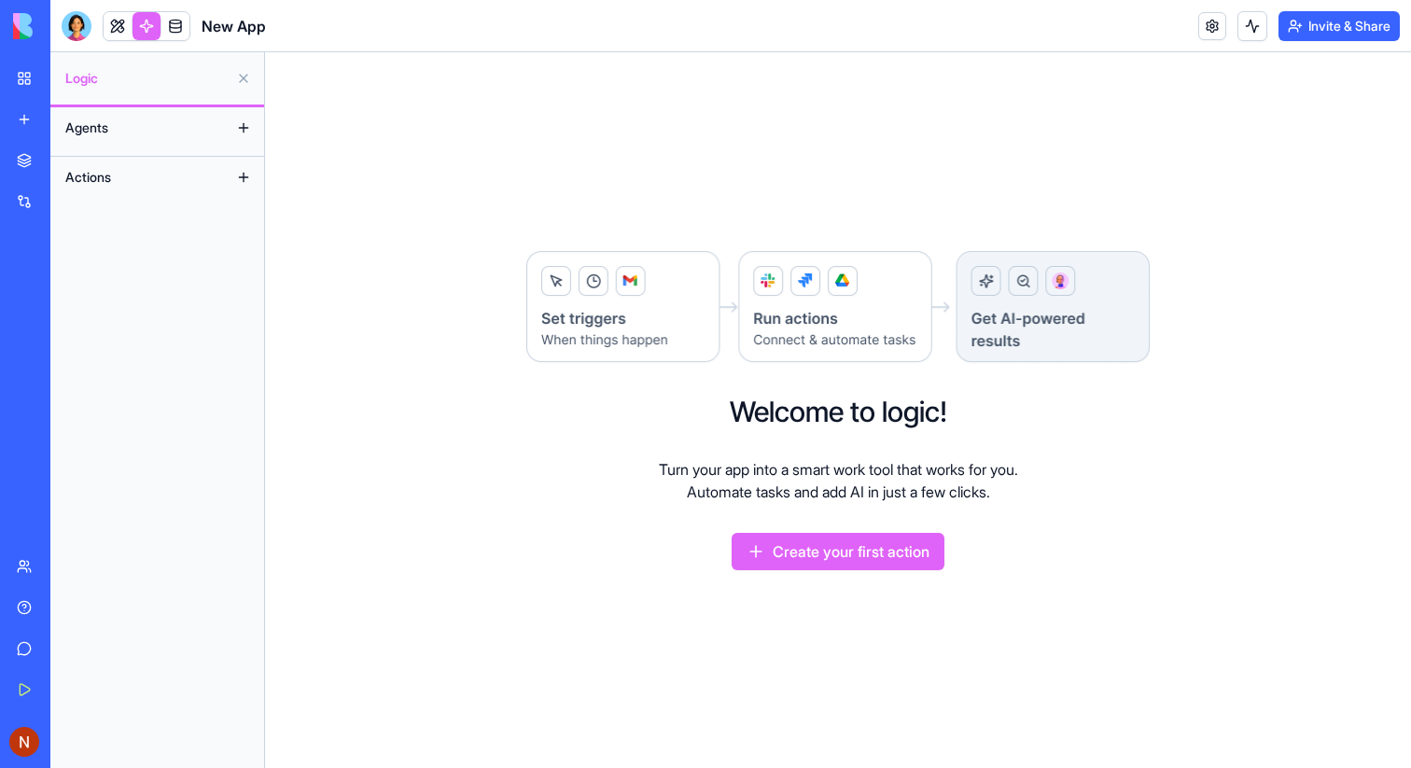
click at [201, 128] on button "Agents" at bounding box center [142, 128] width 173 height 30
click at [118, 27] on link at bounding box center [118, 26] width 28 height 28
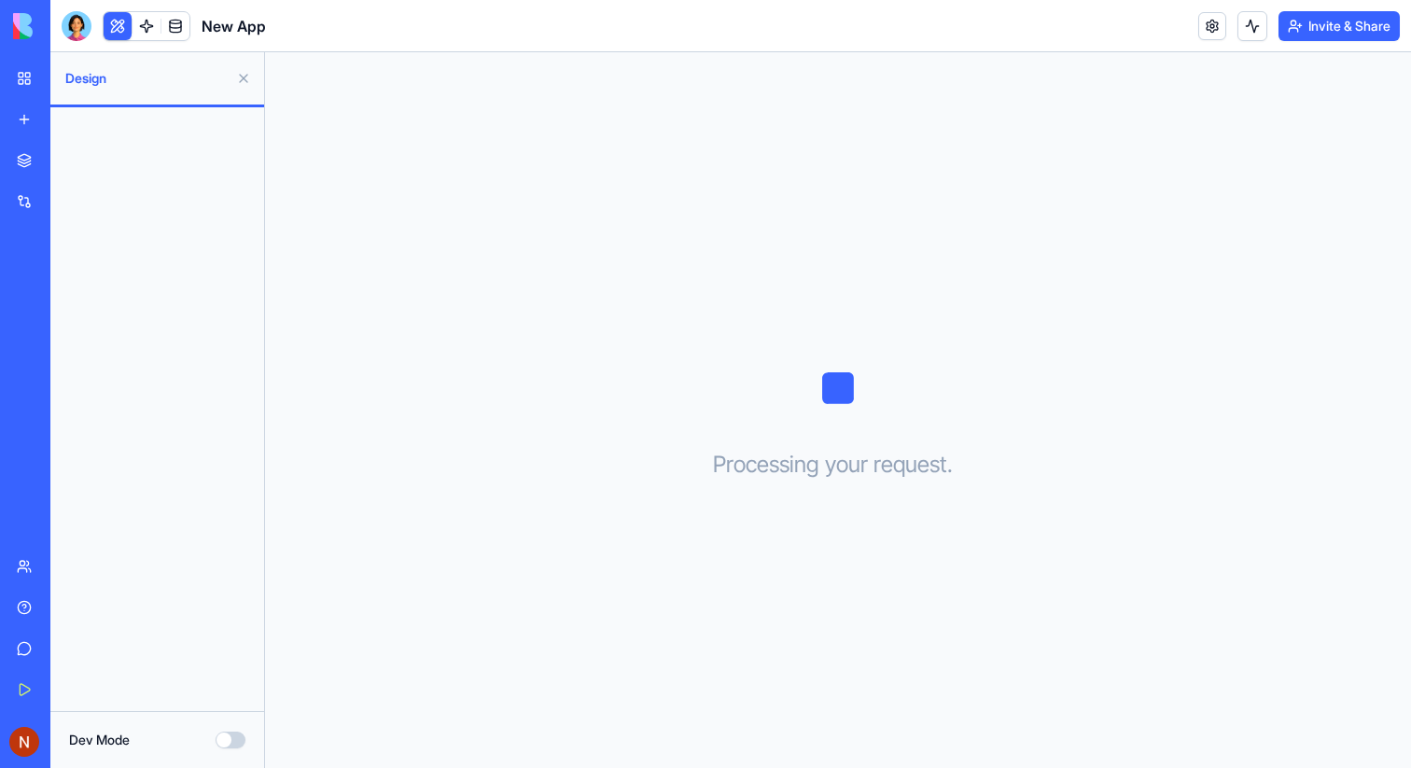
click at [229, 741] on button "Dev Mode" at bounding box center [231, 740] width 30 height 17
click at [230, 743] on button "Dev Mode" at bounding box center [231, 740] width 30 height 17
click at [80, 89] on link "My Workspace" at bounding box center [43, 78] width 75 height 37
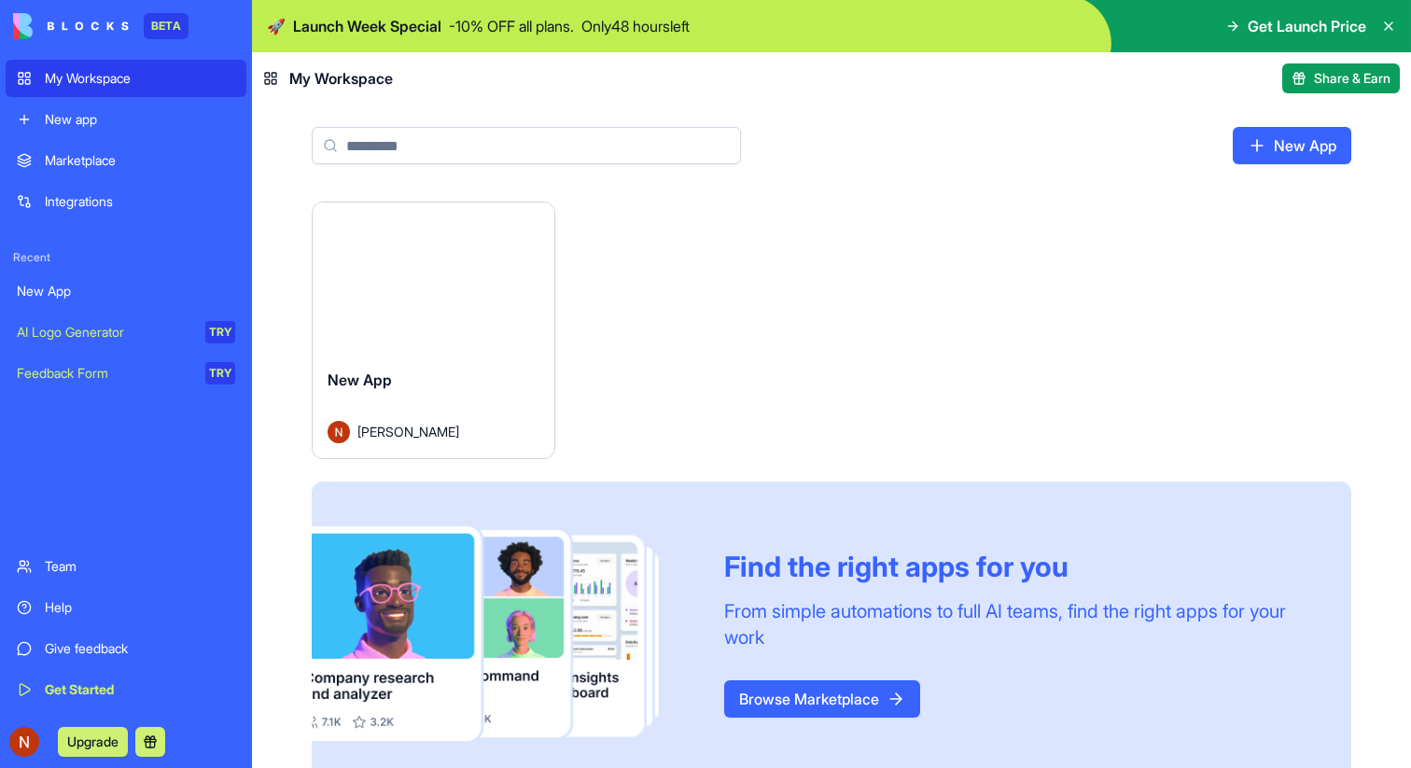
scroll to position [35, 0]
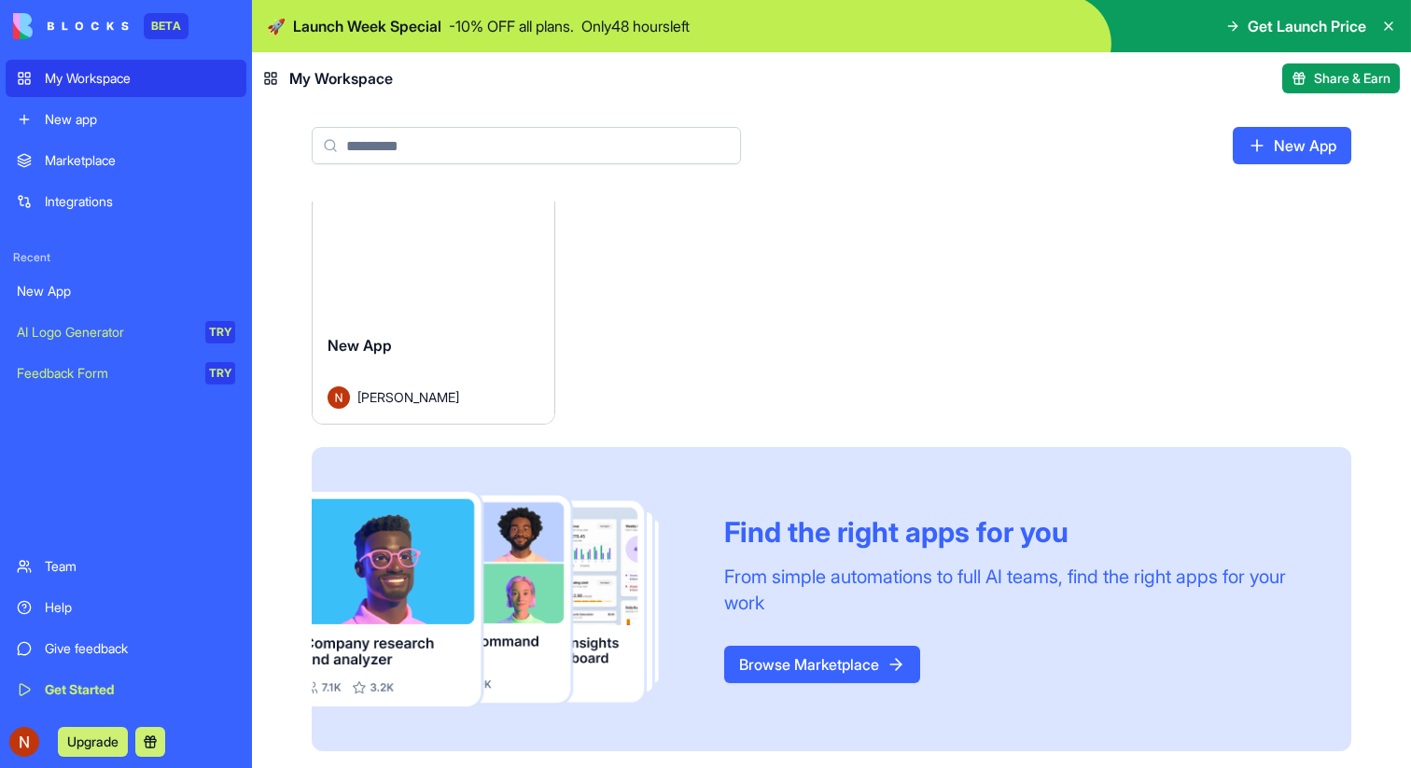
click at [1358, 78] on span "Share & Earn" at bounding box center [1352, 78] width 77 height 19
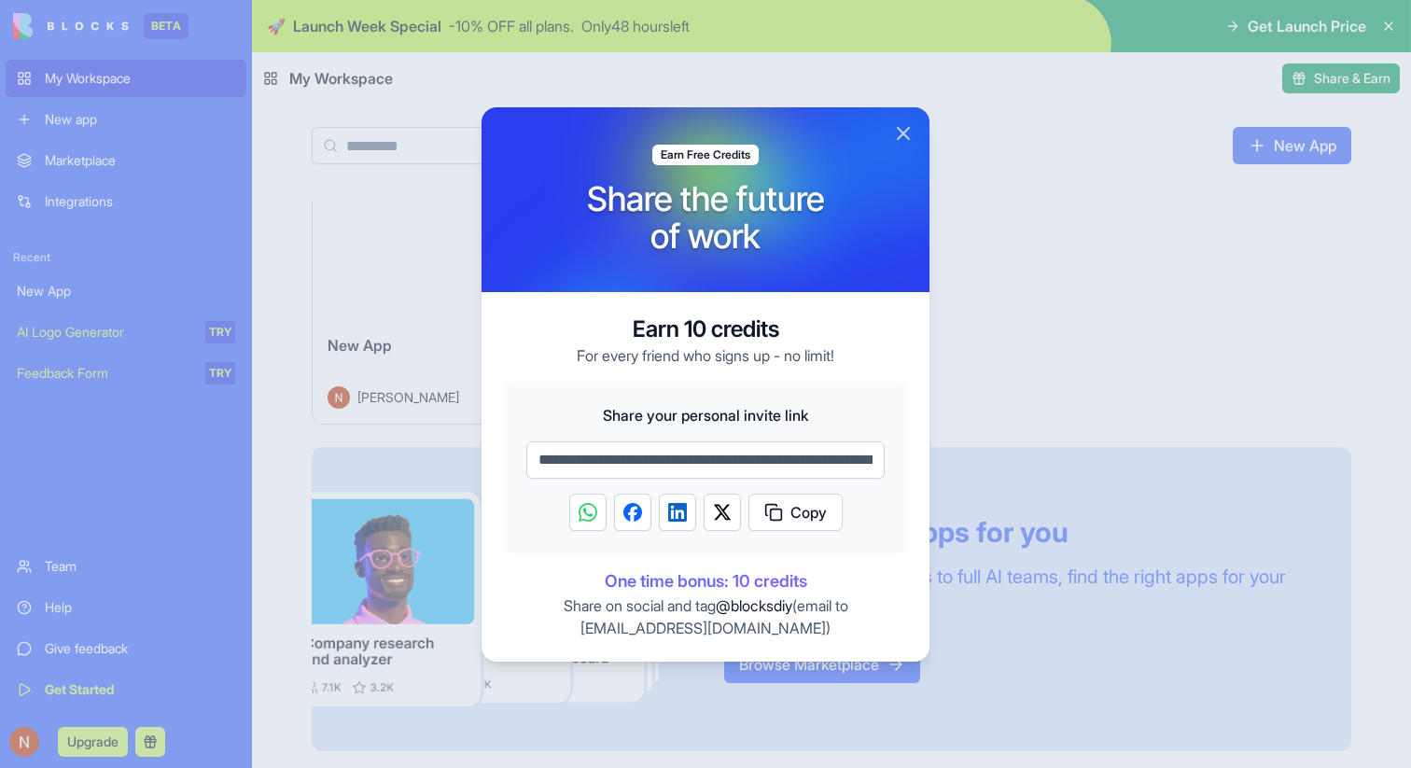
click at [901, 134] on button "Close" at bounding box center [903, 133] width 22 height 22
